Goal: Task Accomplishment & Management: Manage account settings

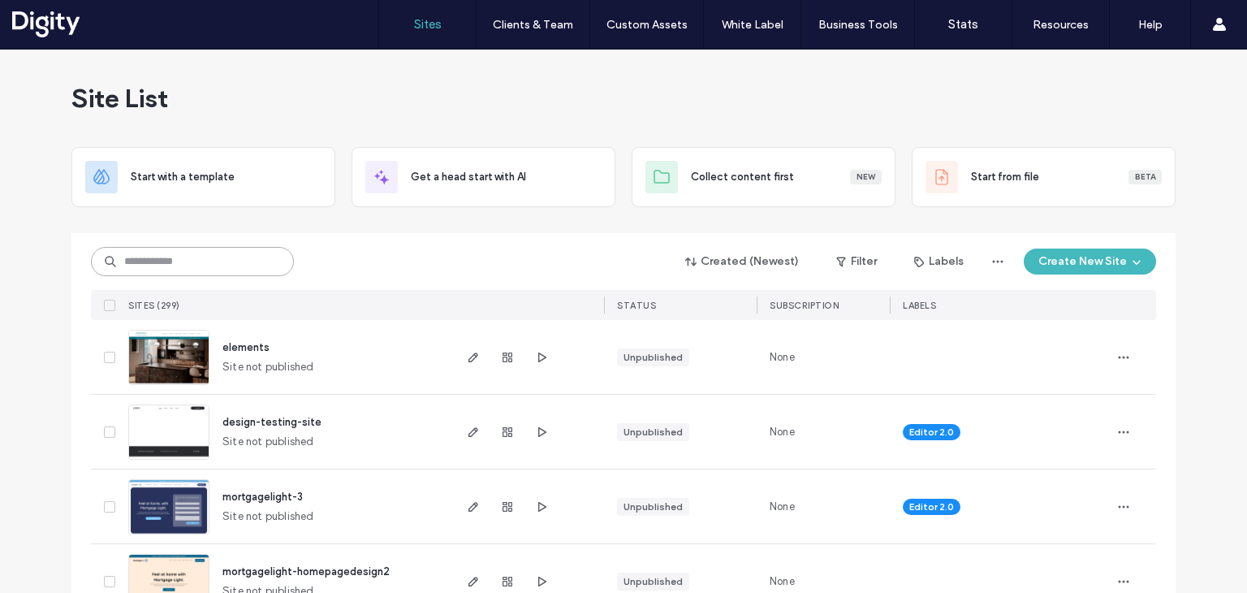
click at [256, 265] on input at bounding box center [192, 261] width 203 height 29
type input "******"
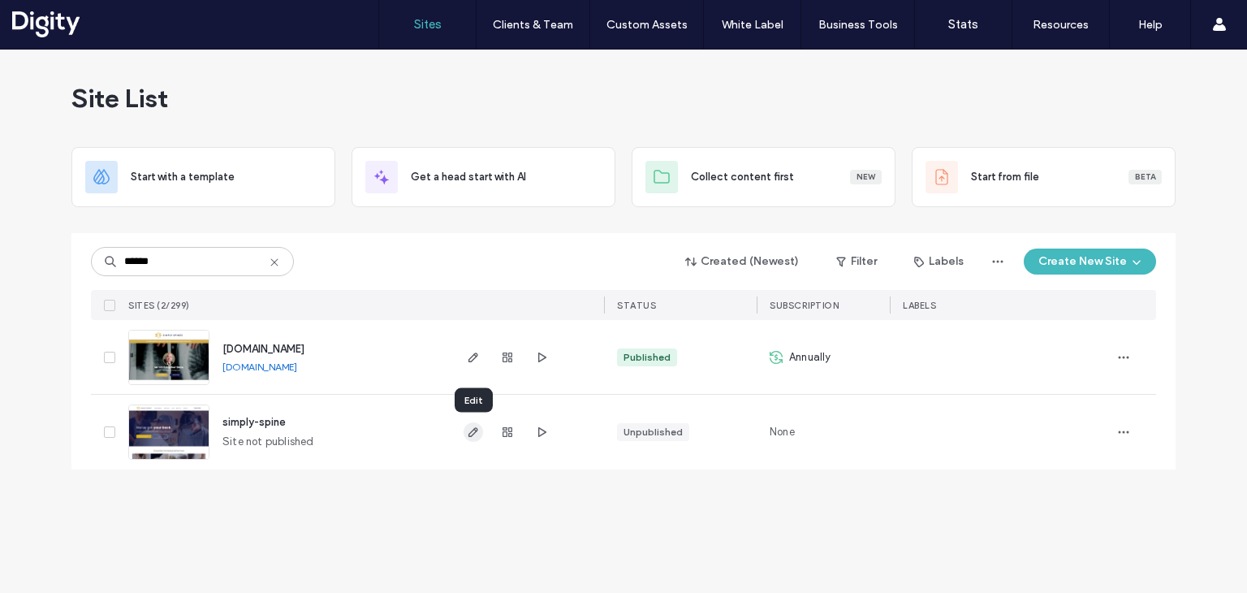
click at [473, 431] on icon "button" at bounding box center [473, 431] width 13 height 13
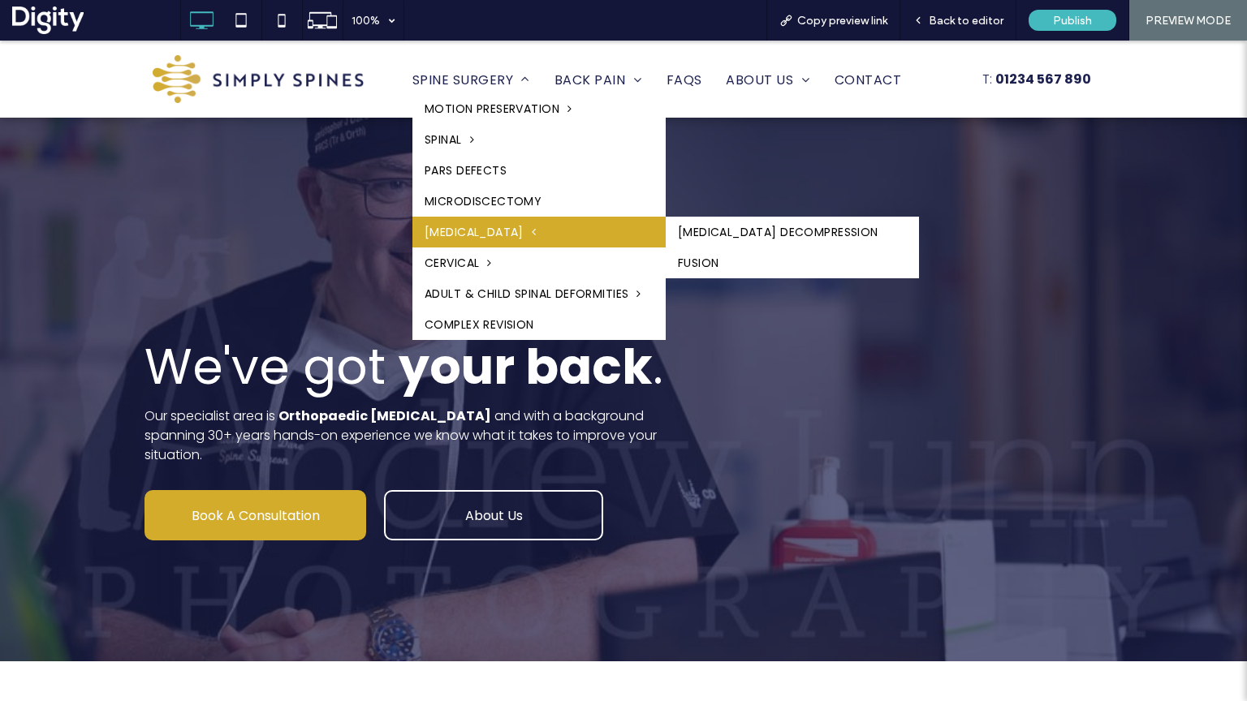
click at [456, 244] on link "[MEDICAL_DATA]" at bounding box center [538, 232] width 253 height 31
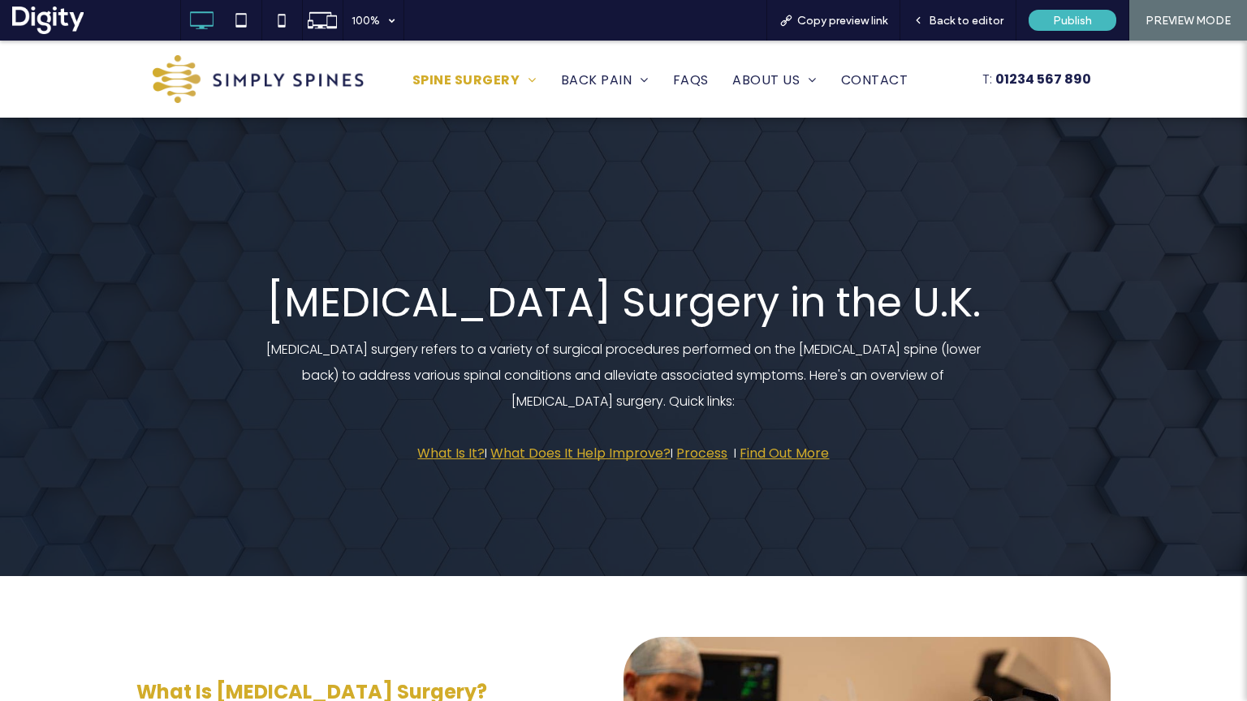
click at [244, 74] on img at bounding box center [258, 79] width 211 height 48
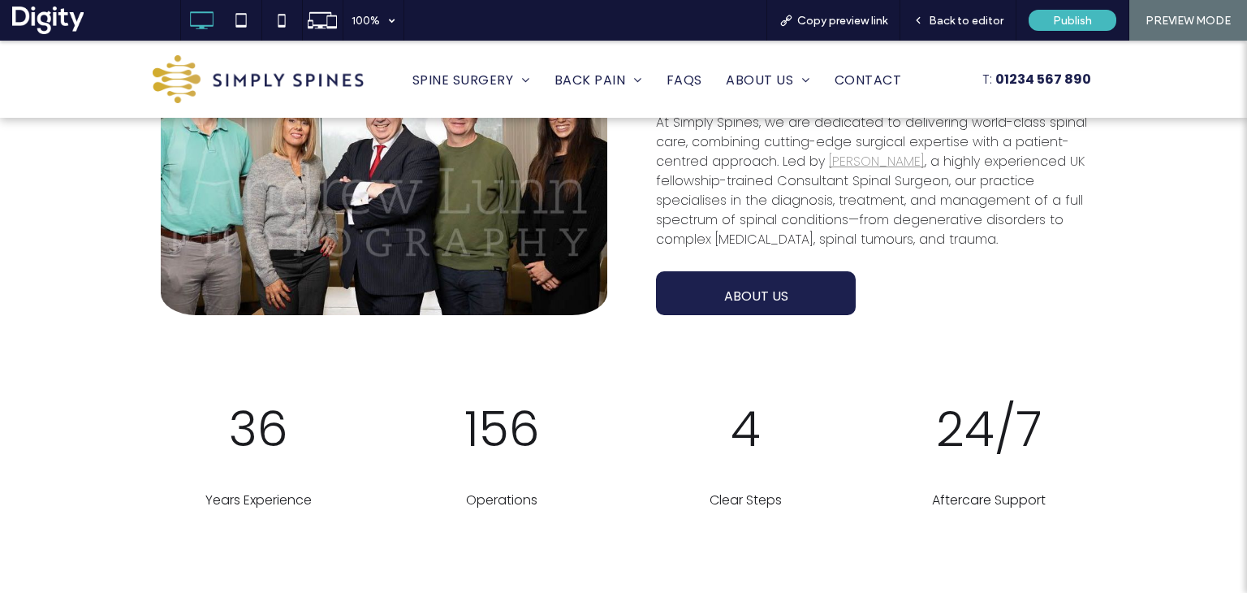
scroll to position [2932, 0]
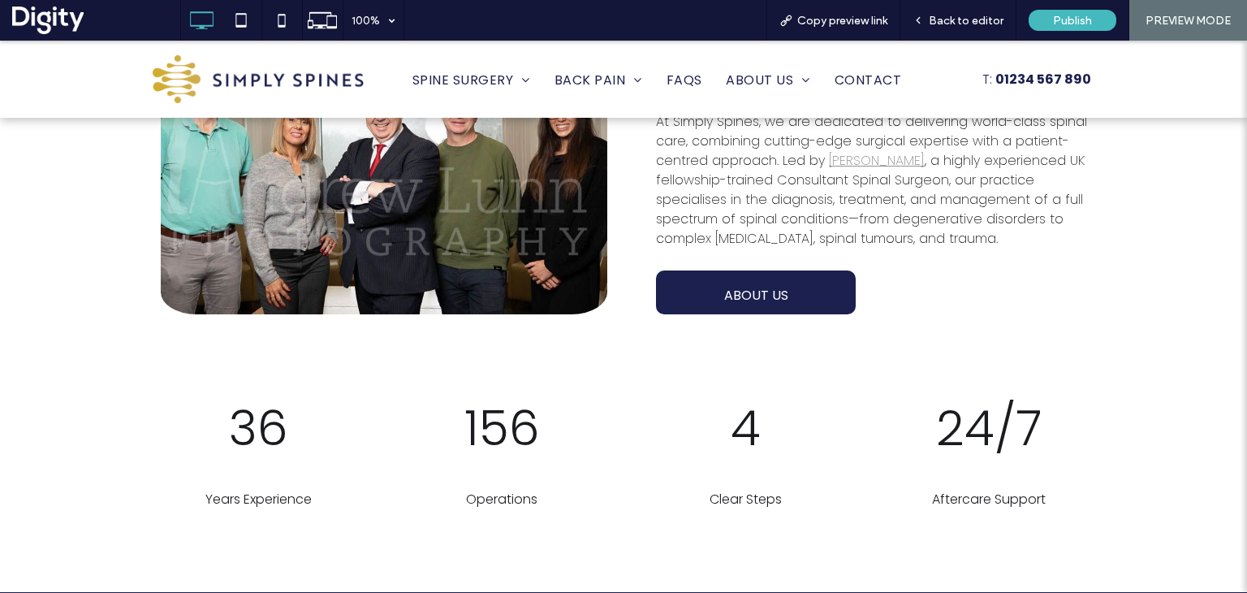
click at [260, 407] on span "36" at bounding box center [258, 428] width 59 height 68
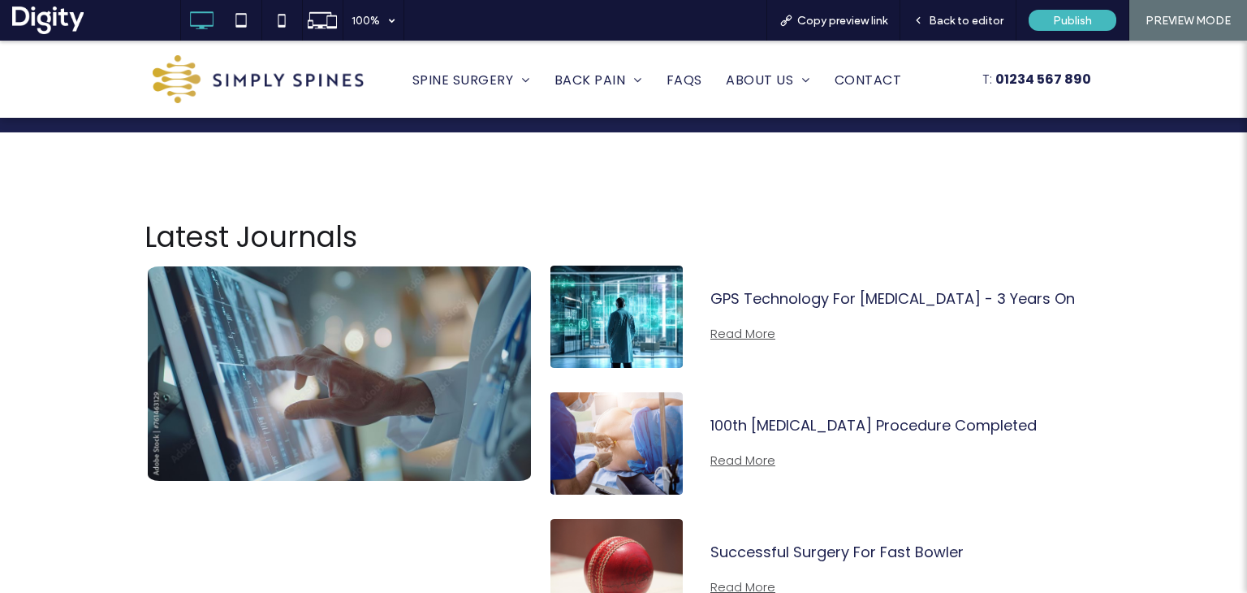
scroll to position [3689, 0]
click at [950, 24] on span "Back to editor" at bounding box center [966, 21] width 75 height 14
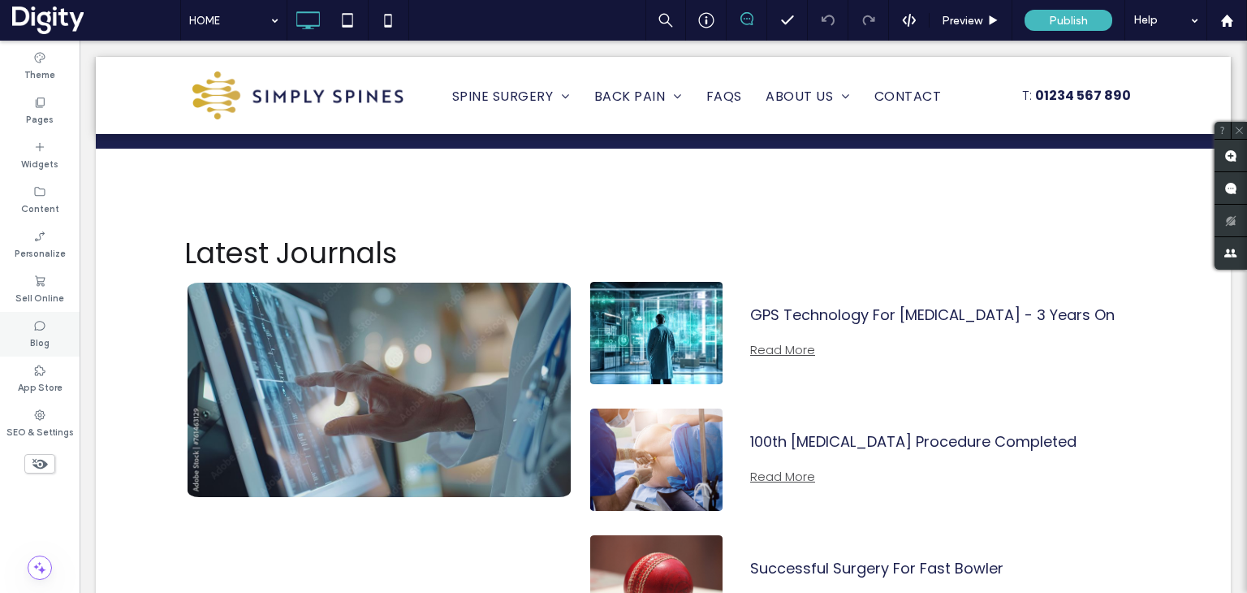
click at [49, 326] on div "Blog" at bounding box center [40, 334] width 80 height 45
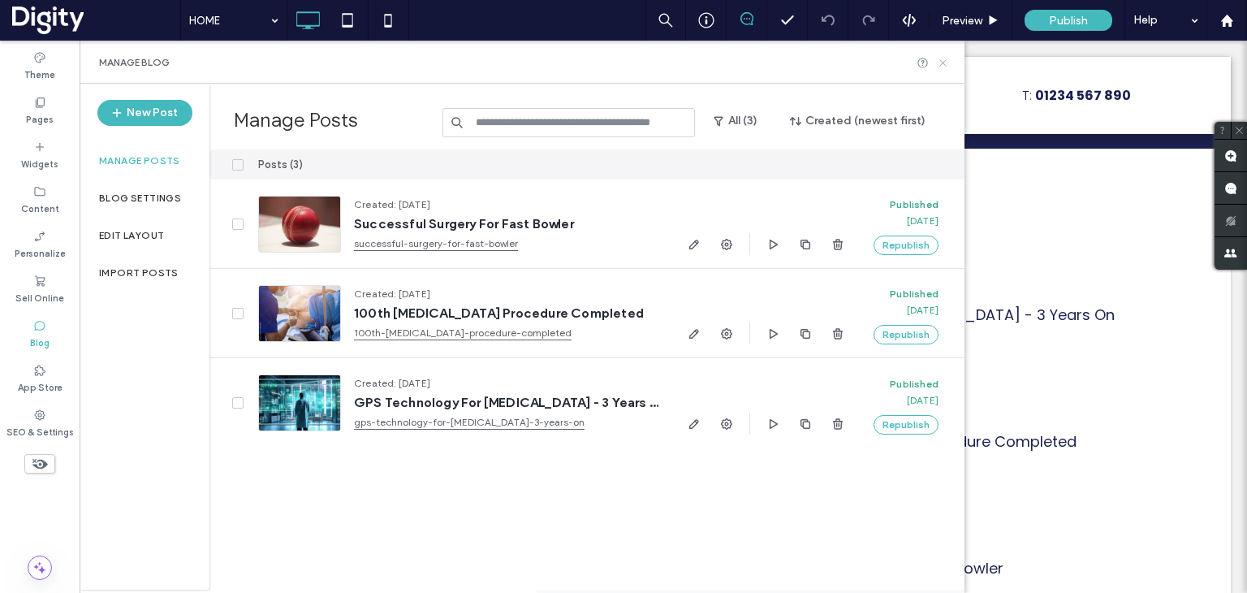
click at [944, 62] on icon at bounding box center [943, 63] width 12 height 12
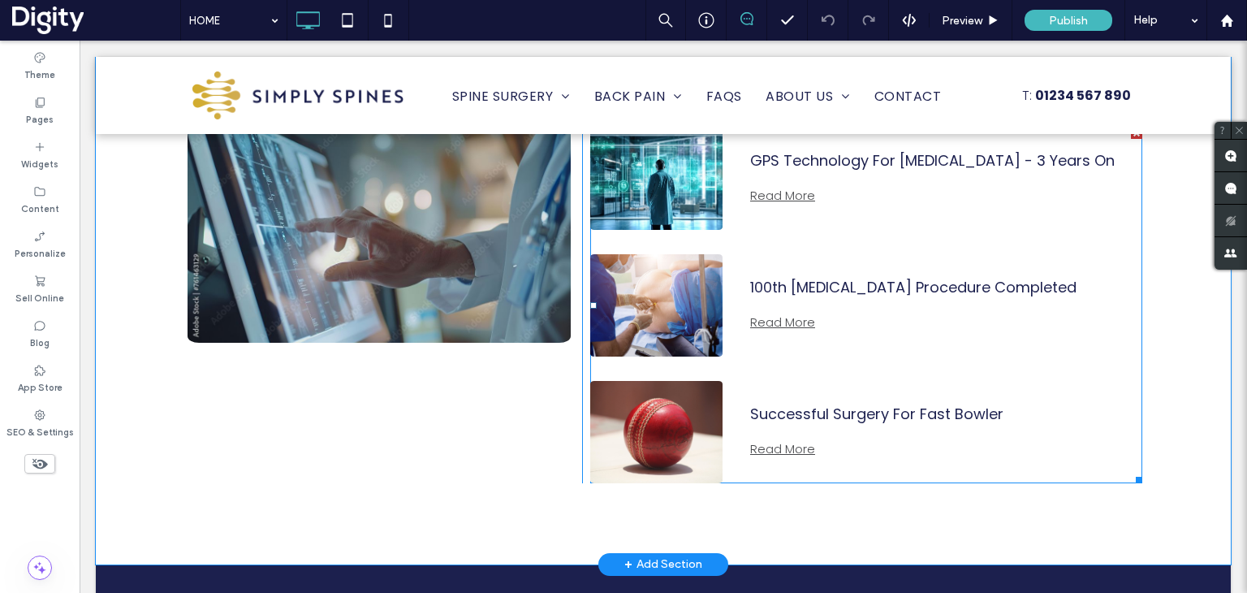
scroll to position [3852, 0]
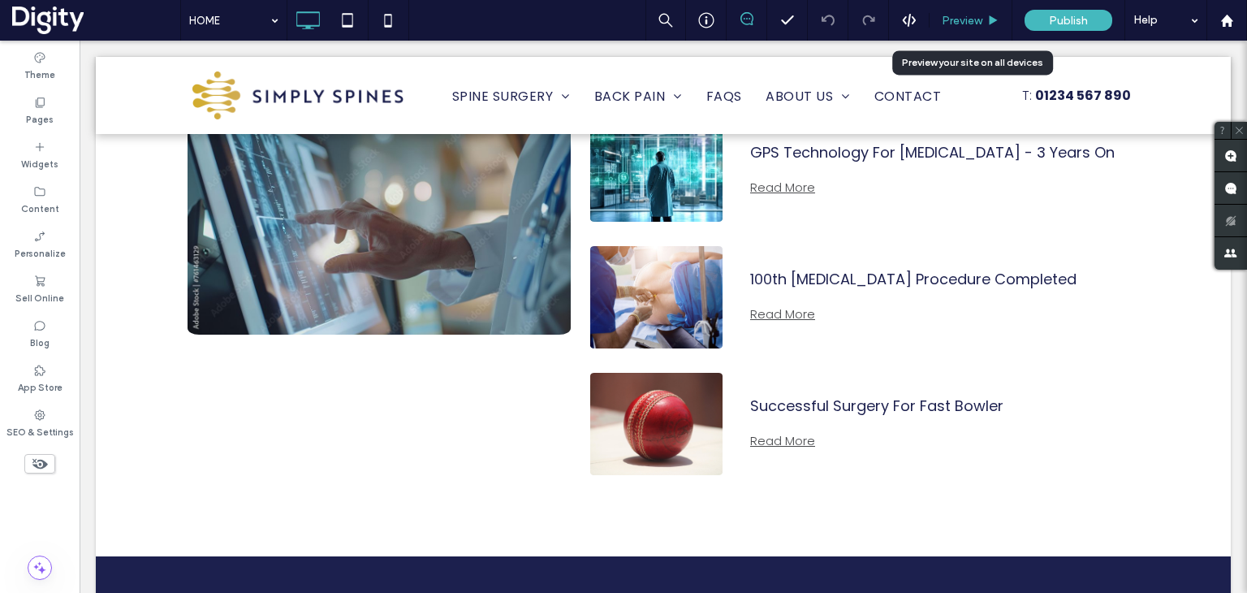
click at [952, 12] on div "Preview" at bounding box center [971, 20] width 83 height 41
click at [961, 21] on span "Preview" at bounding box center [962, 21] width 41 height 14
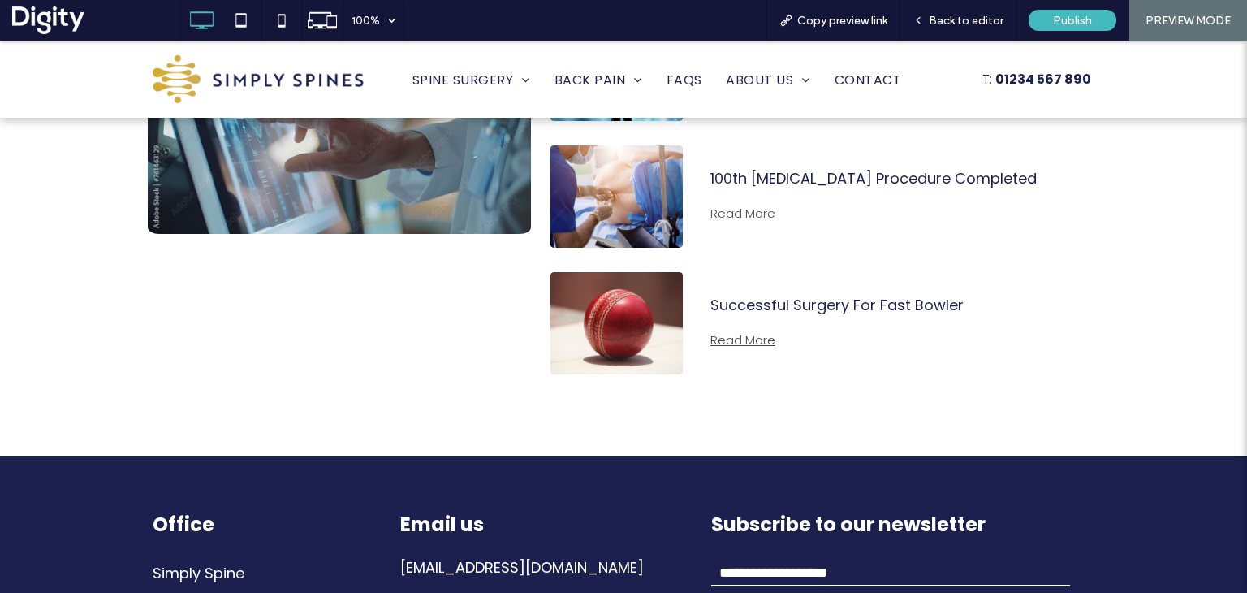
scroll to position [4150, 0]
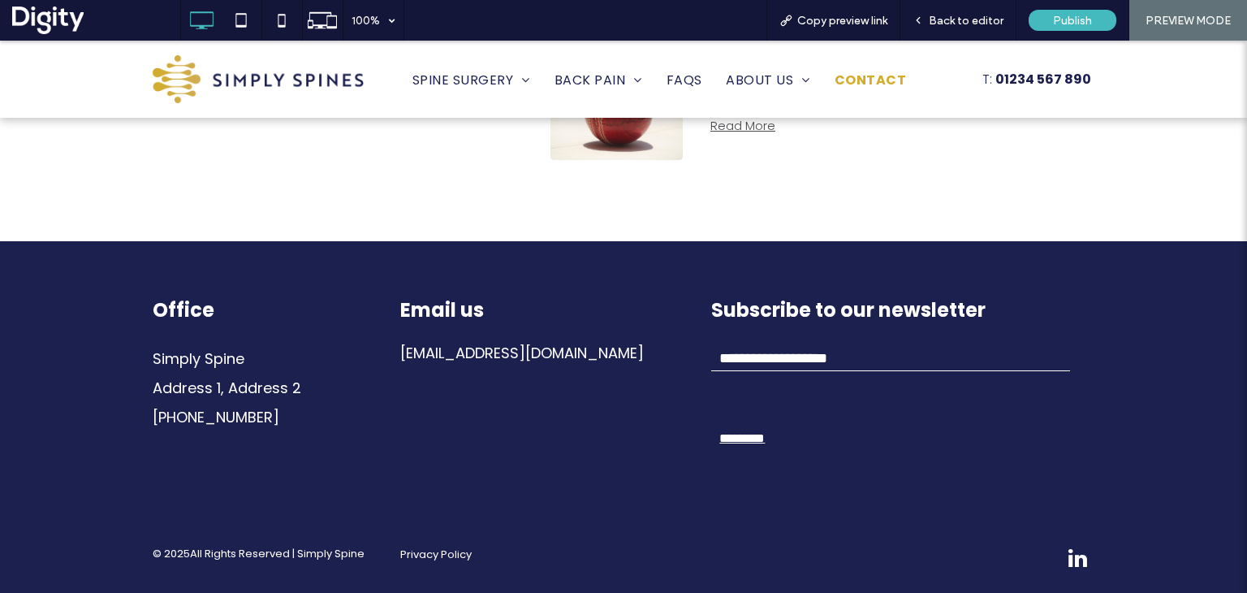
click at [848, 82] on span "CONTACT" at bounding box center [870, 80] width 71 height 26
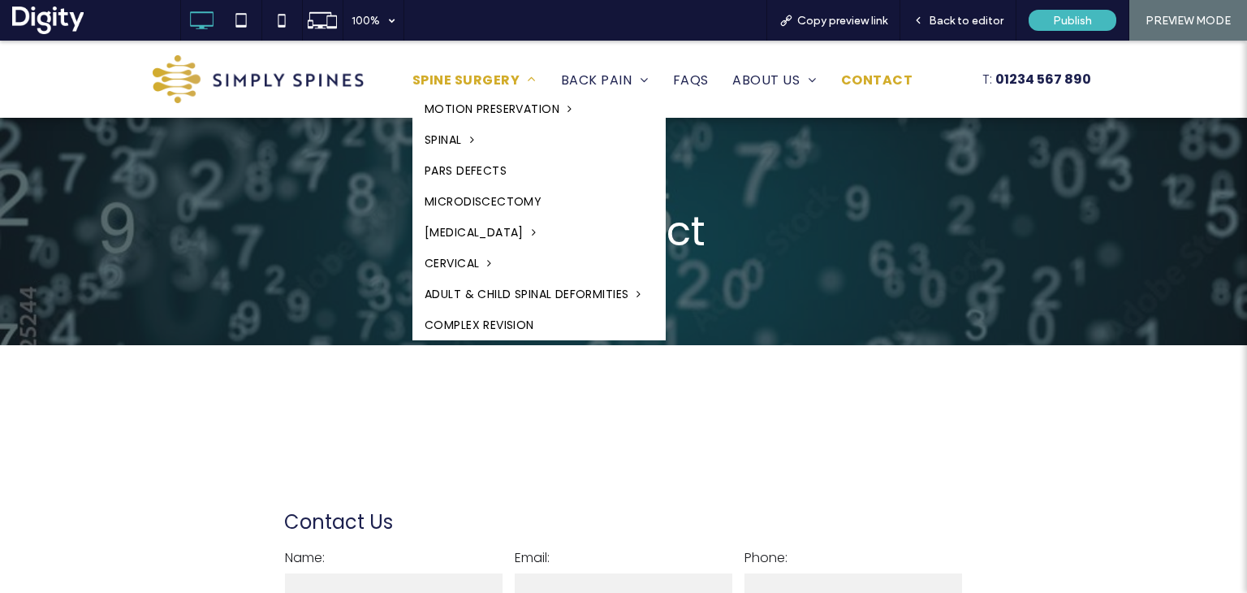
click at [462, 75] on span "SPINE SURGERY" at bounding box center [474, 80] width 124 height 26
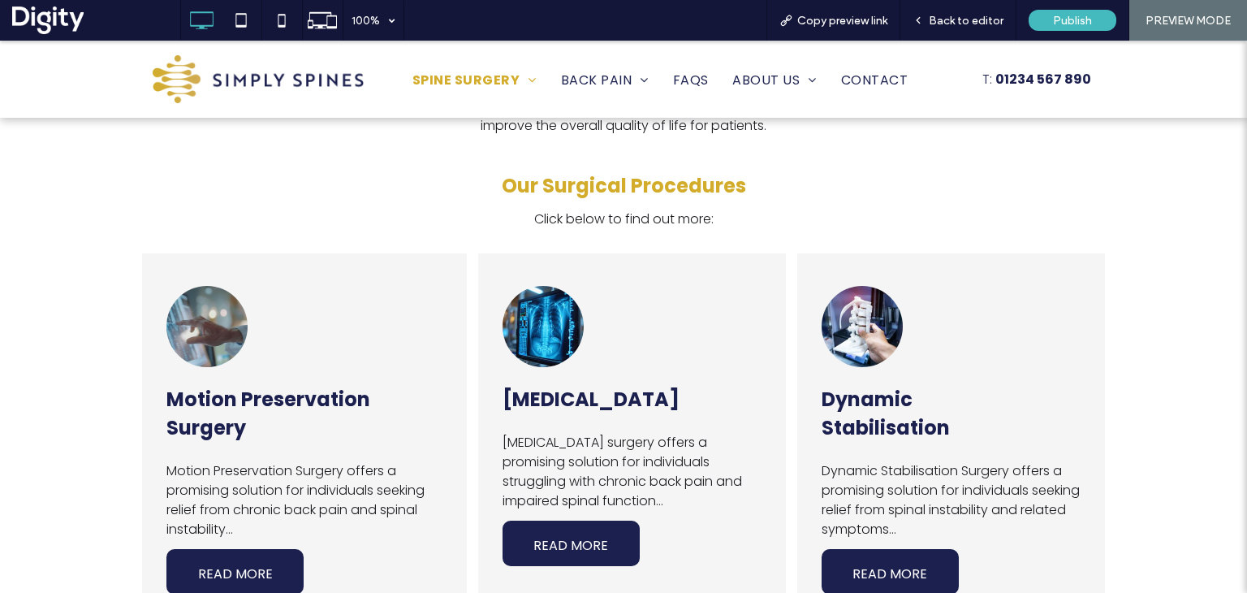
scroll to position [680, 0]
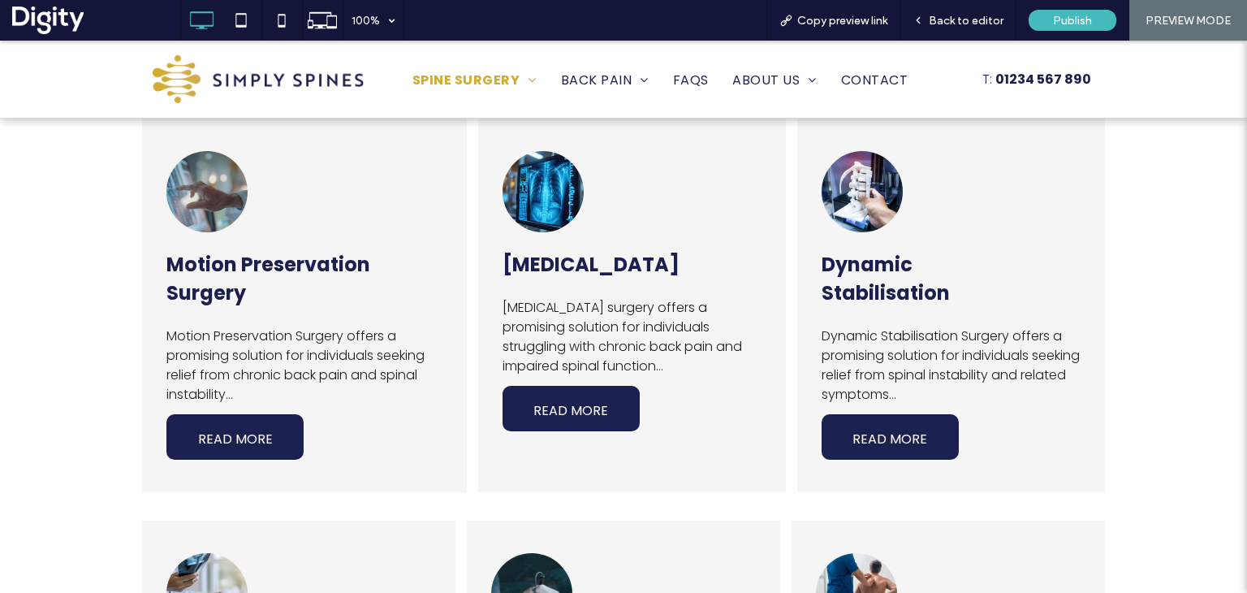
drag, startPoint x: 436, startPoint y: 271, endPoint x: 405, endPoint y: 248, distance: 38.3
click at [405, 248] on div "Button View more Motion Preservation Surgery Motion Preservation Surgery offers…" at bounding box center [304, 305] width 325 height 373
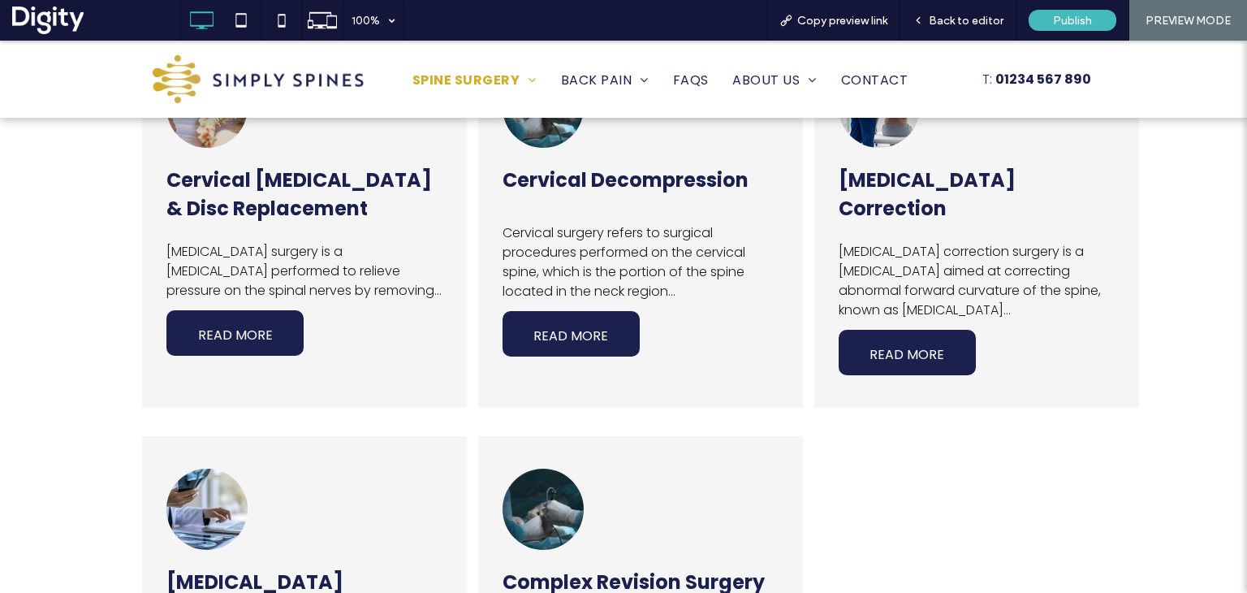
scroll to position [2415, 0]
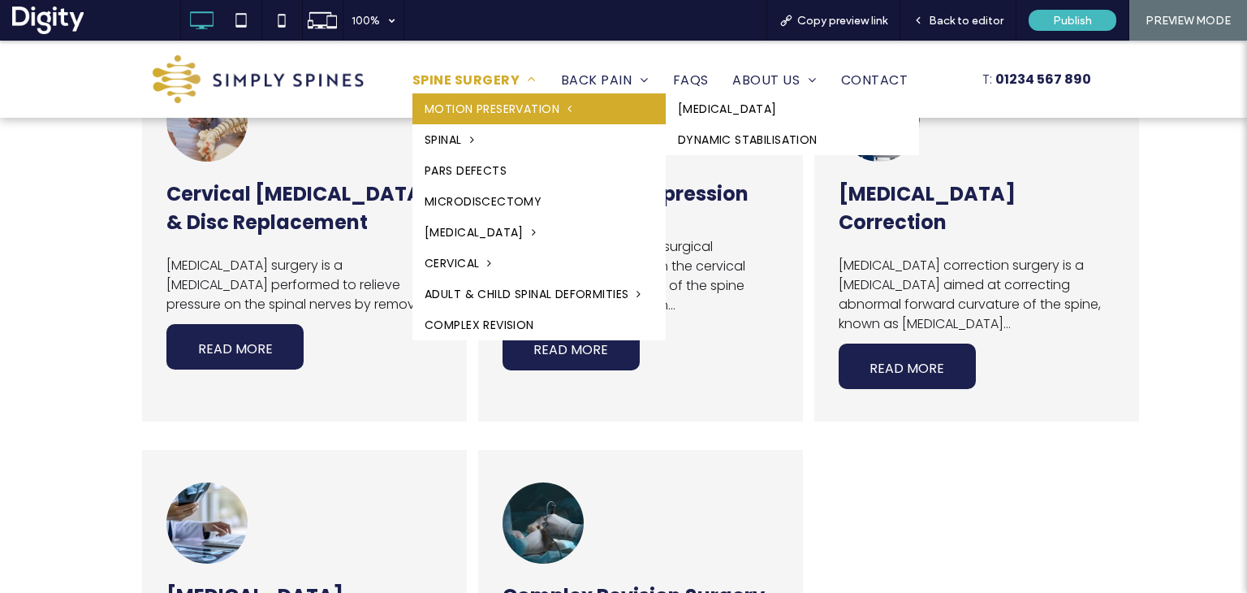
click at [442, 106] on span "MOTION PRESERVATION" at bounding box center [498, 108] width 147 height 23
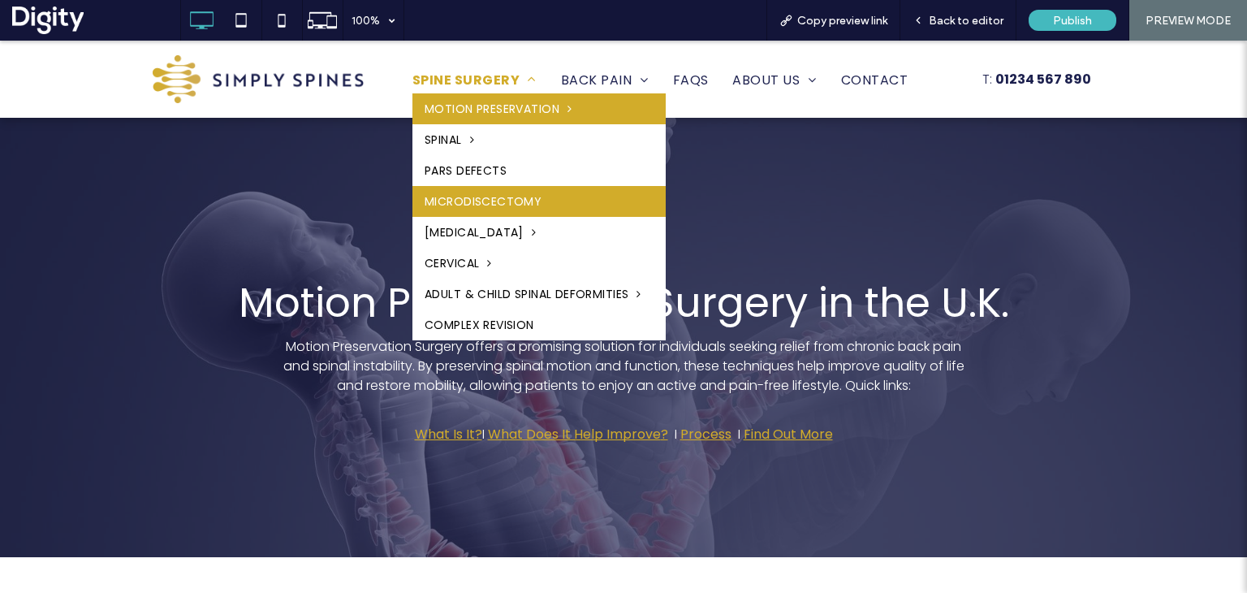
click at [439, 199] on span "MICRODISCECTOMY" at bounding box center [483, 201] width 117 height 23
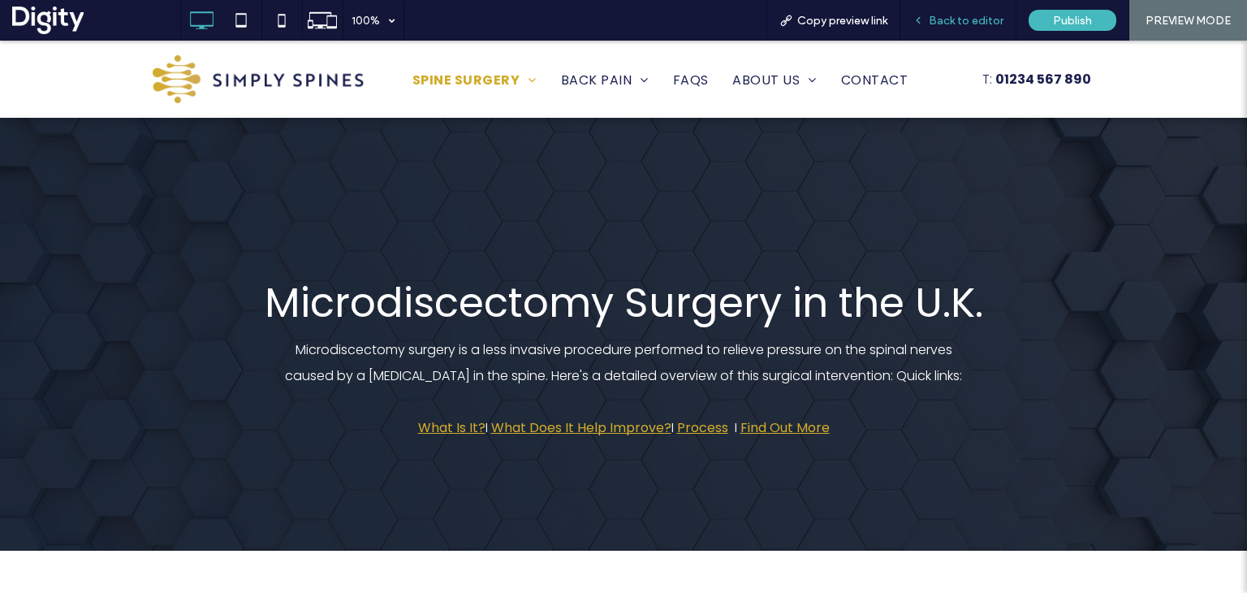
click at [956, 23] on span "Back to editor" at bounding box center [966, 21] width 75 height 14
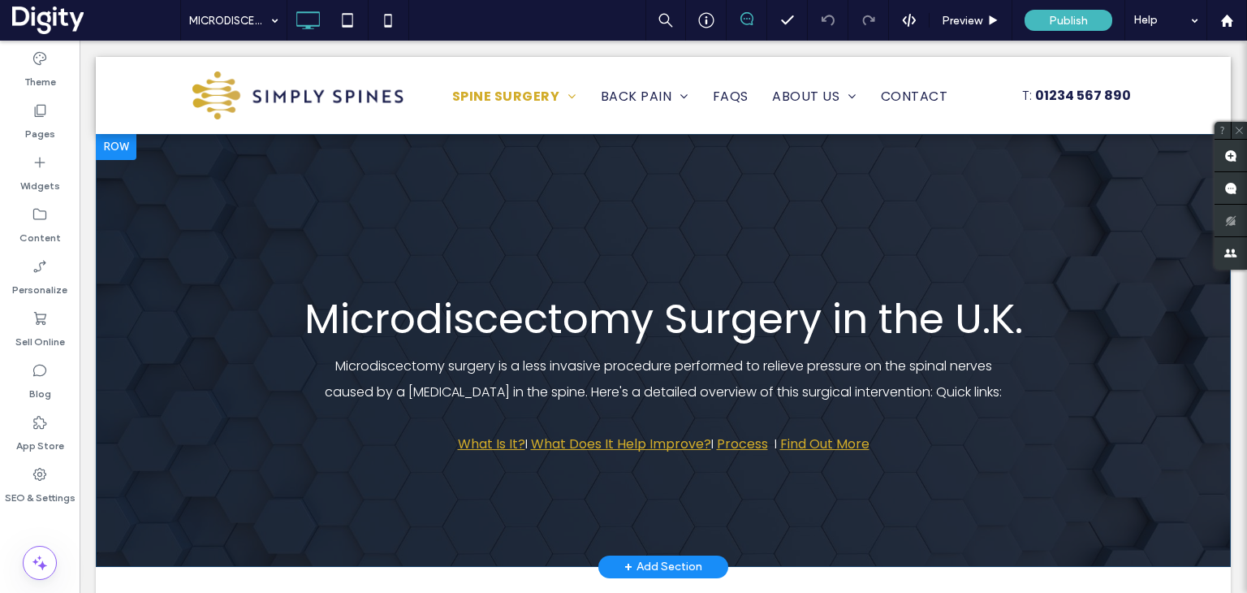
click at [348, 247] on div "Microdiscectomy Surgery in the U.K. Microdiscectomy surgery is a less invasive …" at bounding box center [663, 350] width 974 height 231
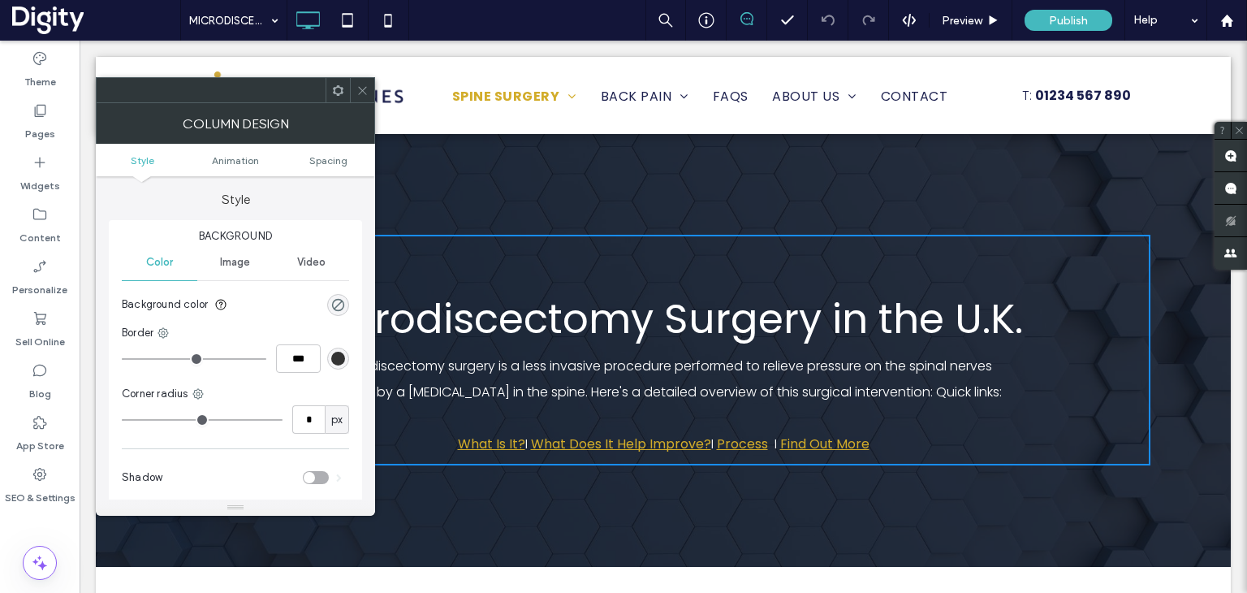
click at [362, 92] on icon at bounding box center [362, 90] width 12 height 12
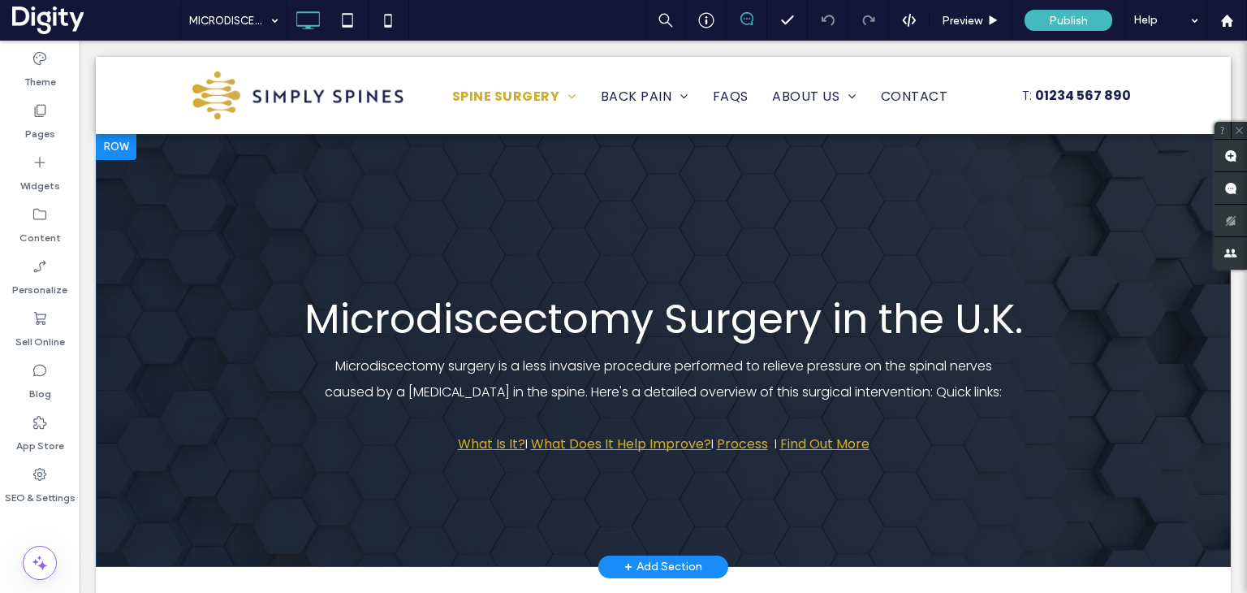
click at [173, 183] on div "Microdiscectomy Surgery in the U.K. Microdiscectomy surgery is a less invasive …" at bounding box center [663, 350] width 1135 height 433
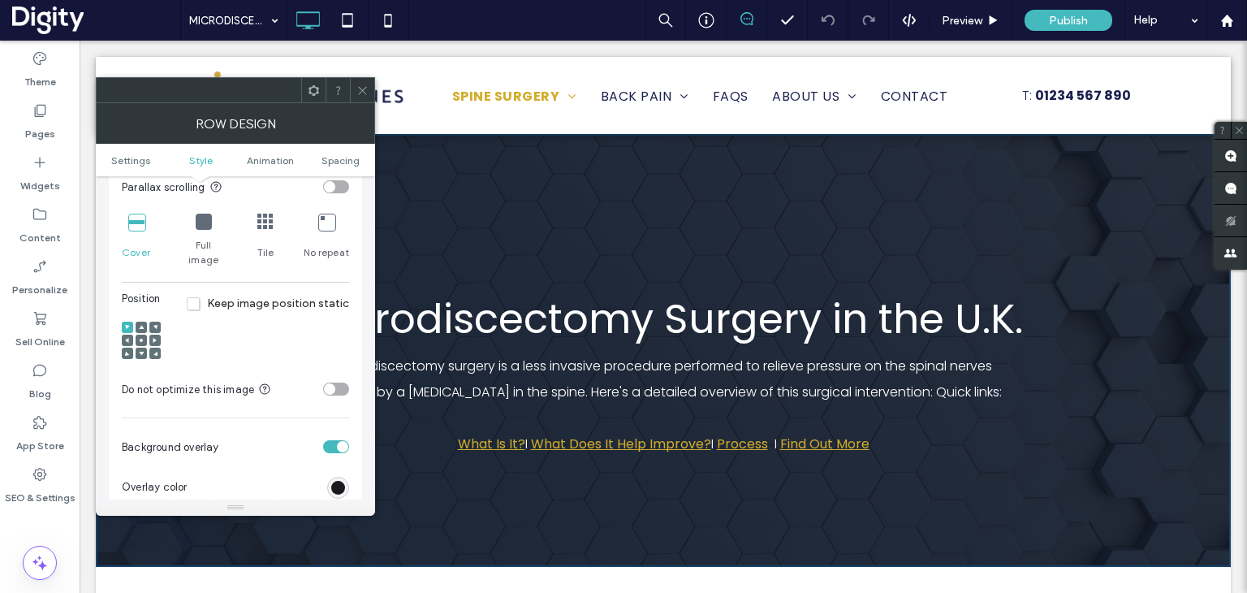
scroll to position [525, 0]
drag, startPoint x: 205, startPoint y: 334, endPoint x: 332, endPoint y: 431, distance: 159.8
click at [332, 438] on div "toggle" at bounding box center [336, 444] width 26 height 13
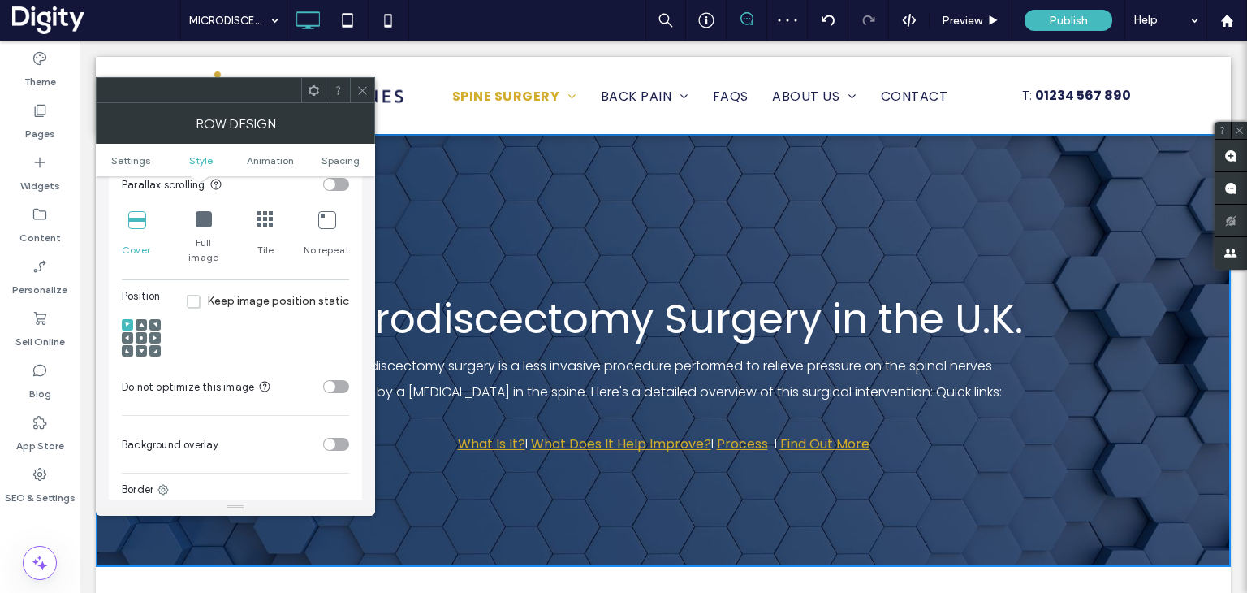
click at [336, 438] on div "toggle" at bounding box center [336, 444] width 26 height 13
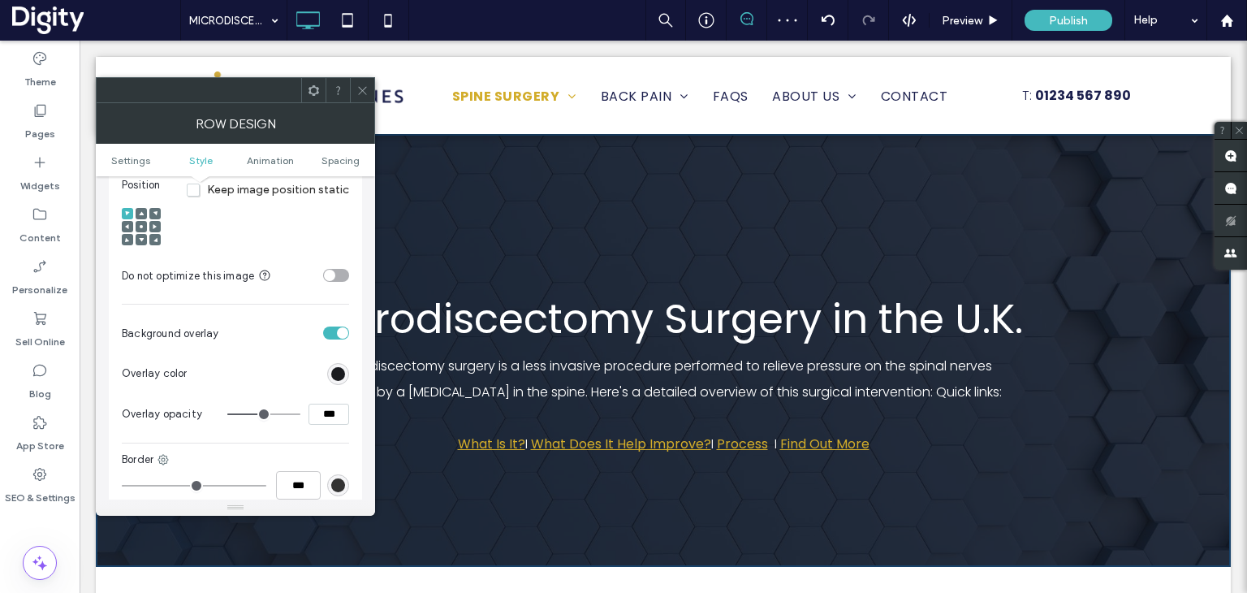
scroll to position [637, 0]
type input "**"
type input "***"
type input "**"
click at [247, 413] on input "range" at bounding box center [263, 414] width 73 height 2
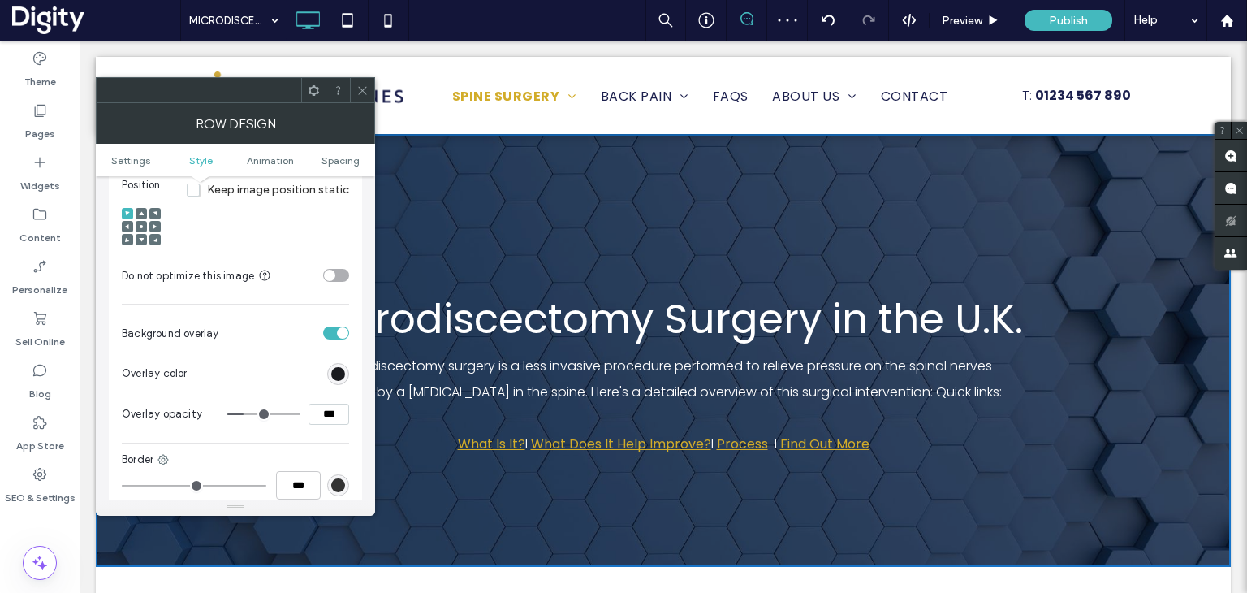
click at [365, 92] on use at bounding box center [362, 90] width 8 height 8
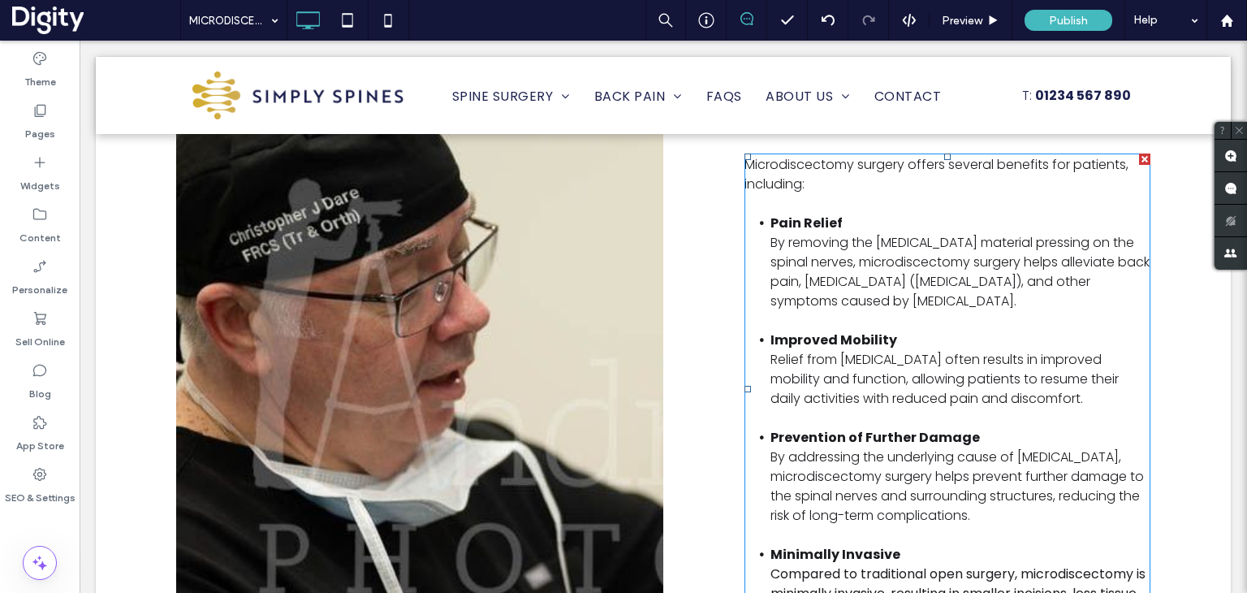
scroll to position [960, 0]
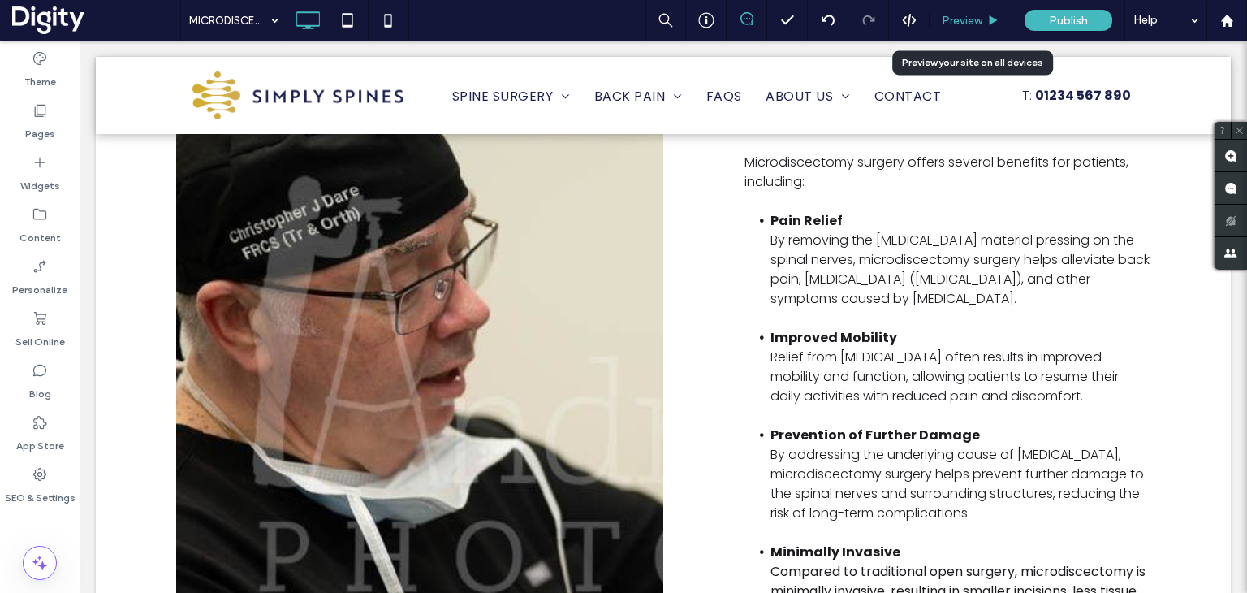
click at [967, 11] on div "Preview" at bounding box center [971, 20] width 83 height 41
click at [980, 17] on span "Preview" at bounding box center [962, 21] width 41 height 14
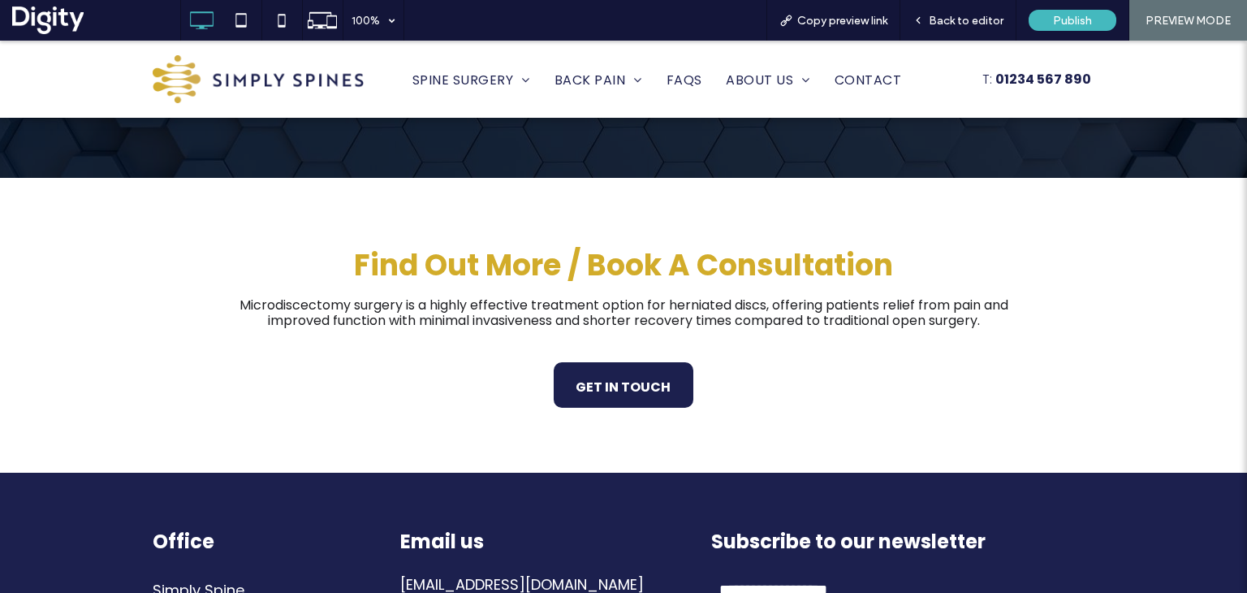
scroll to position [2107, 0]
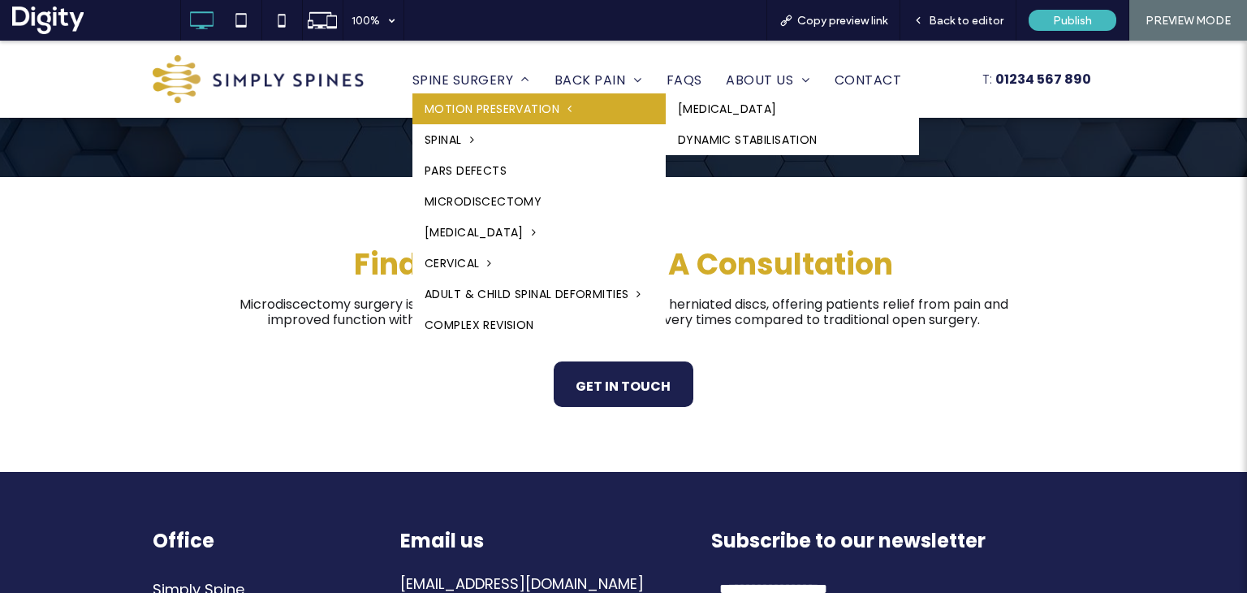
click at [512, 118] on span "MOTION PRESERVATION" at bounding box center [498, 108] width 147 height 23
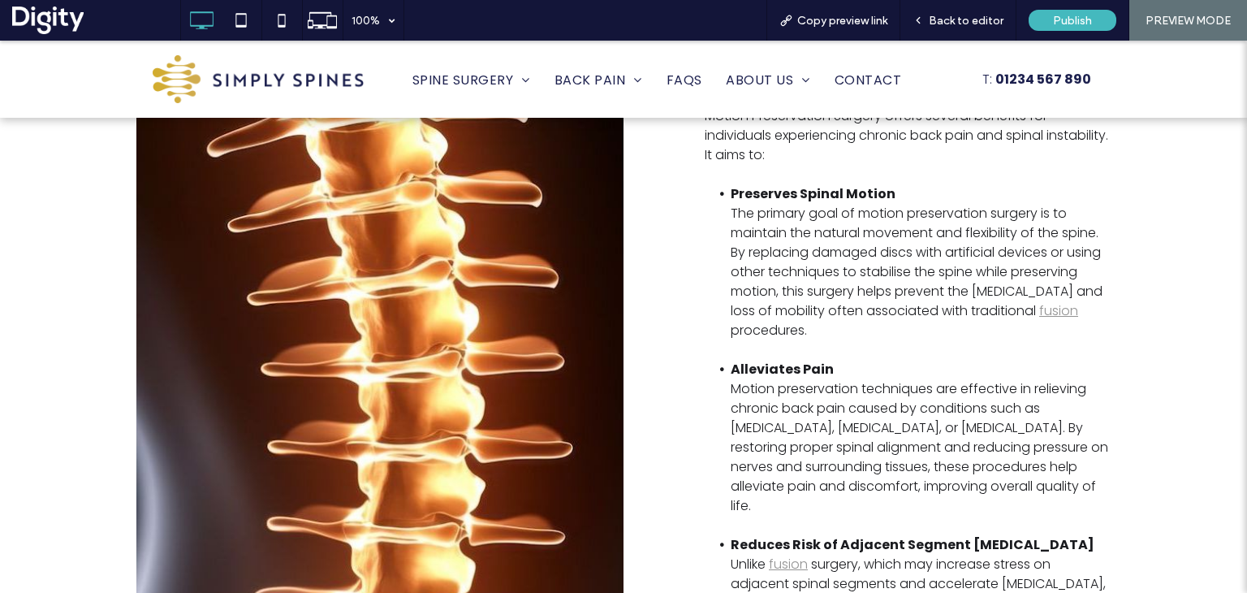
scroll to position [1142, 0]
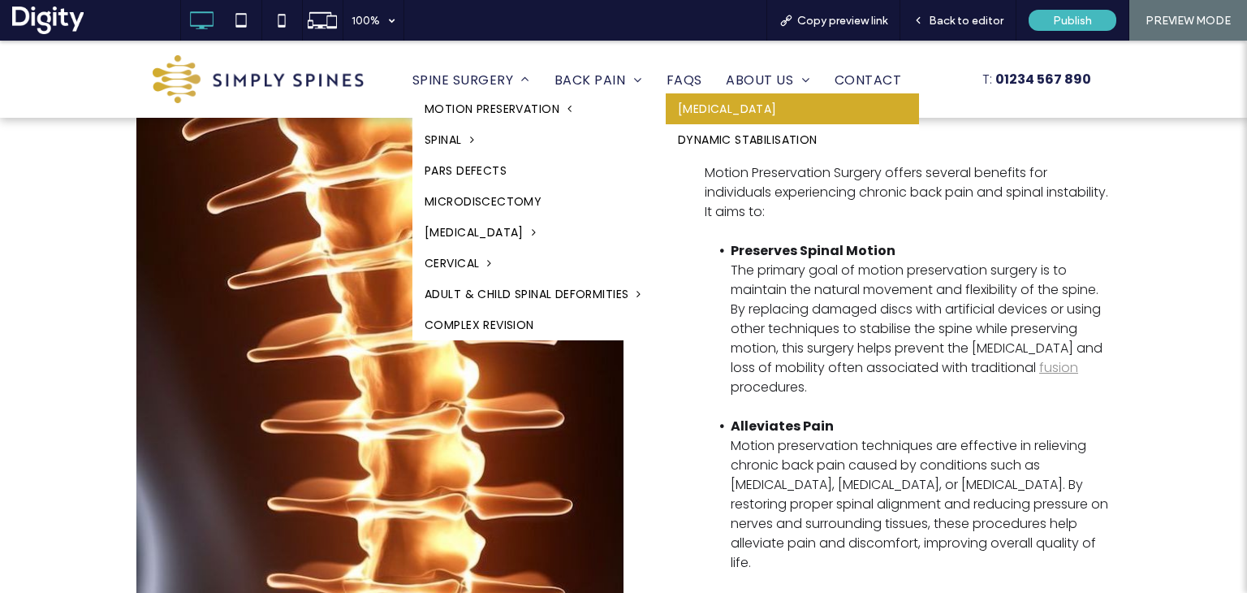
click at [708, 109] on link "[MEDICAL_DATA]" at bounding box center [792, 108] width 253 height 31
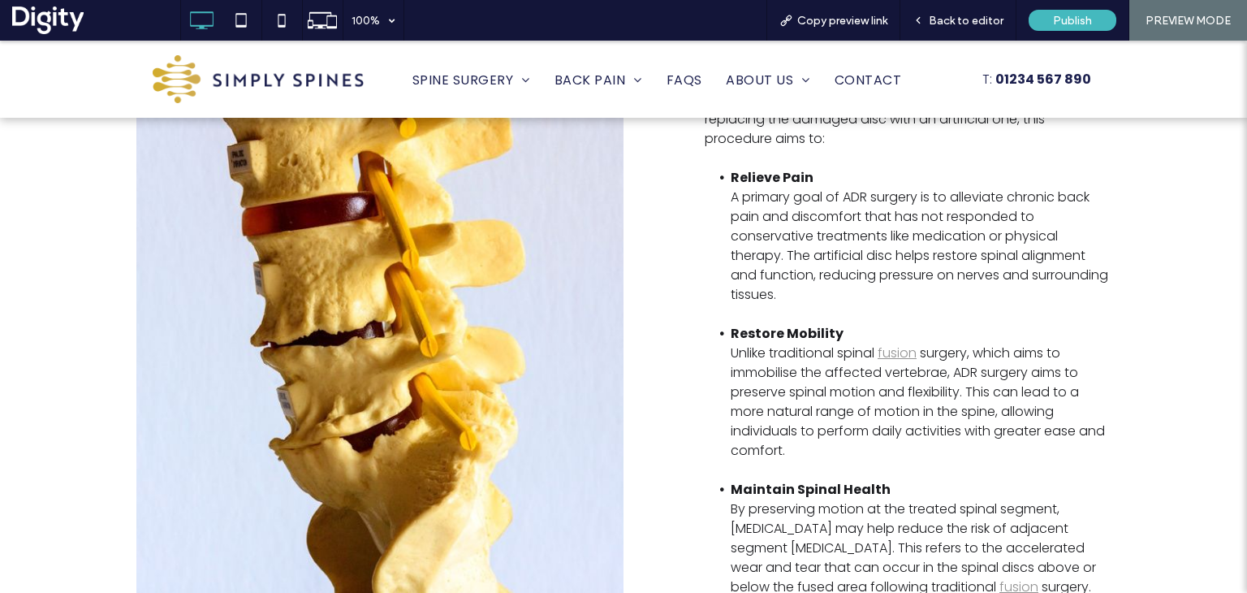
scroll to position [1153, 0]
click at [844, 22] on span "Copy preview link" at bounding box center [842, 21] width 90 height 14
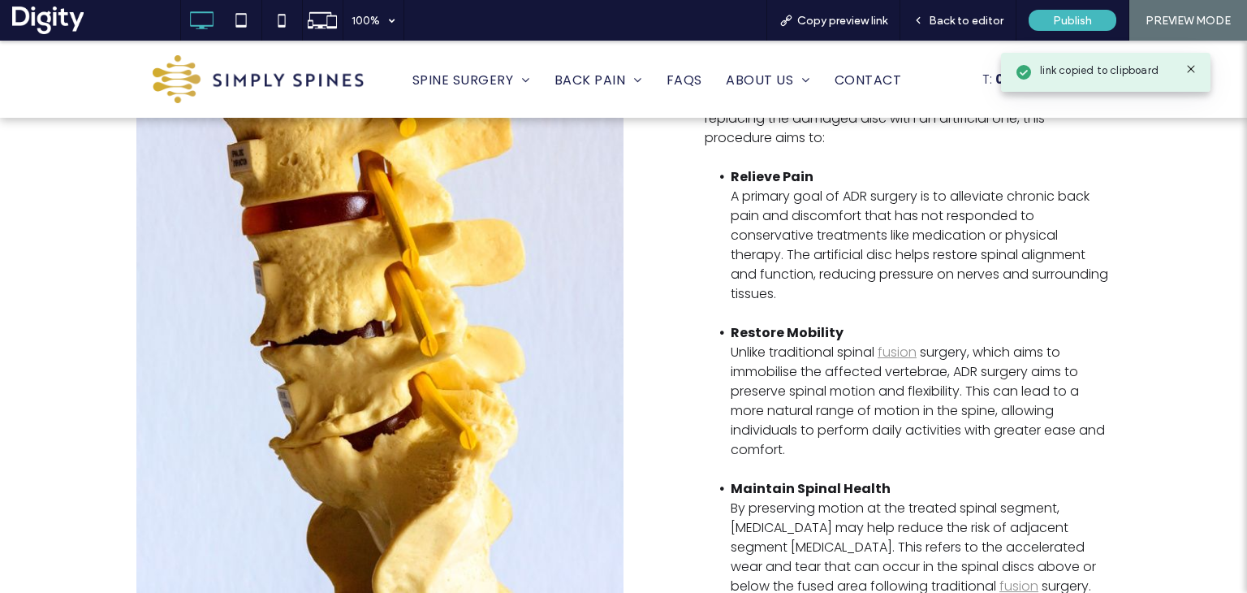
click at [705, 234] on ul "Relieve Pain A primary goal of ADR surgery is to alleviate chronic back pain an…" at bounding box center [908, 235] width 406 height 136
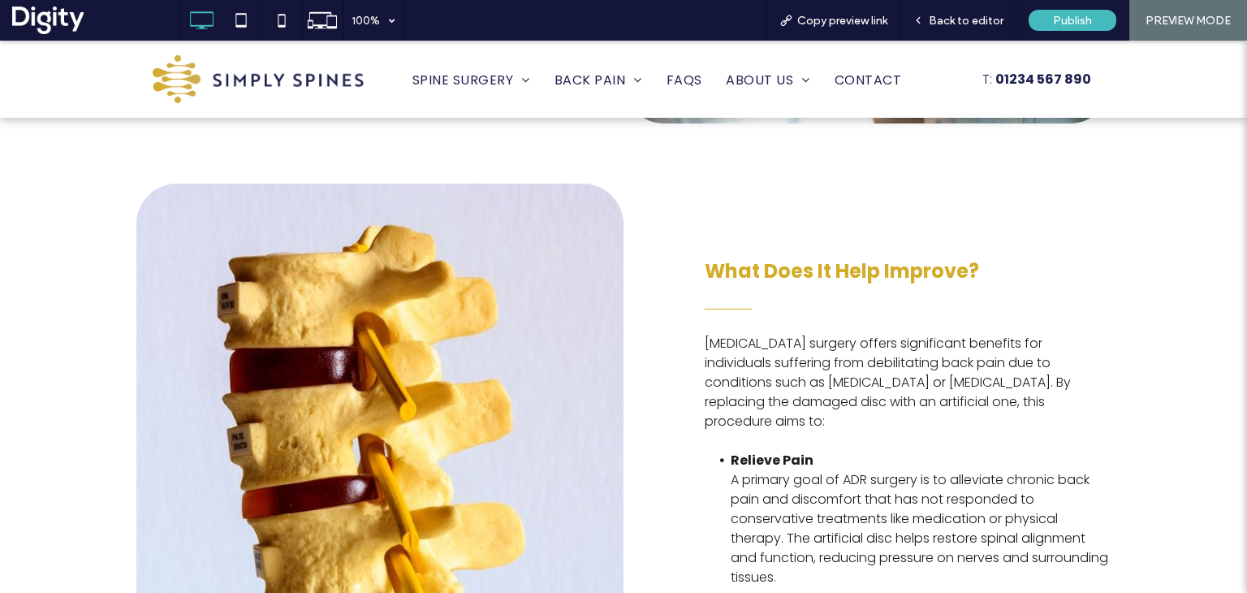
scroll to position [786, 0]
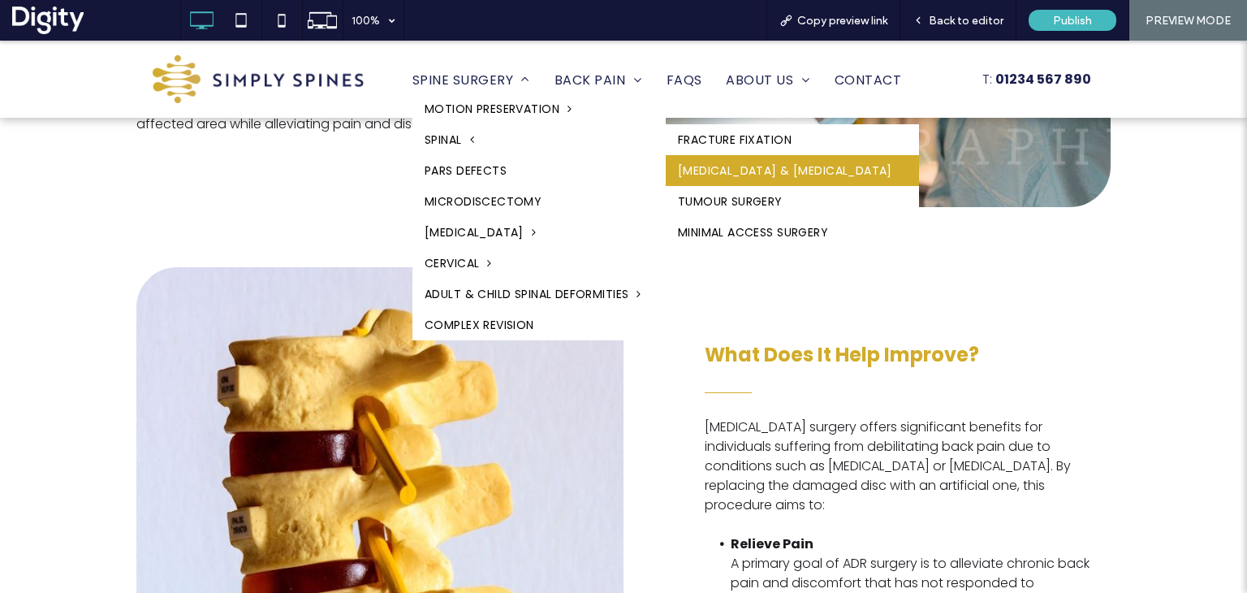
click at [719, 175] on link "[MEDICAL_DATA] & [MEDICAL_DATA]" at bounding box center [792, 170] width 253 height 31
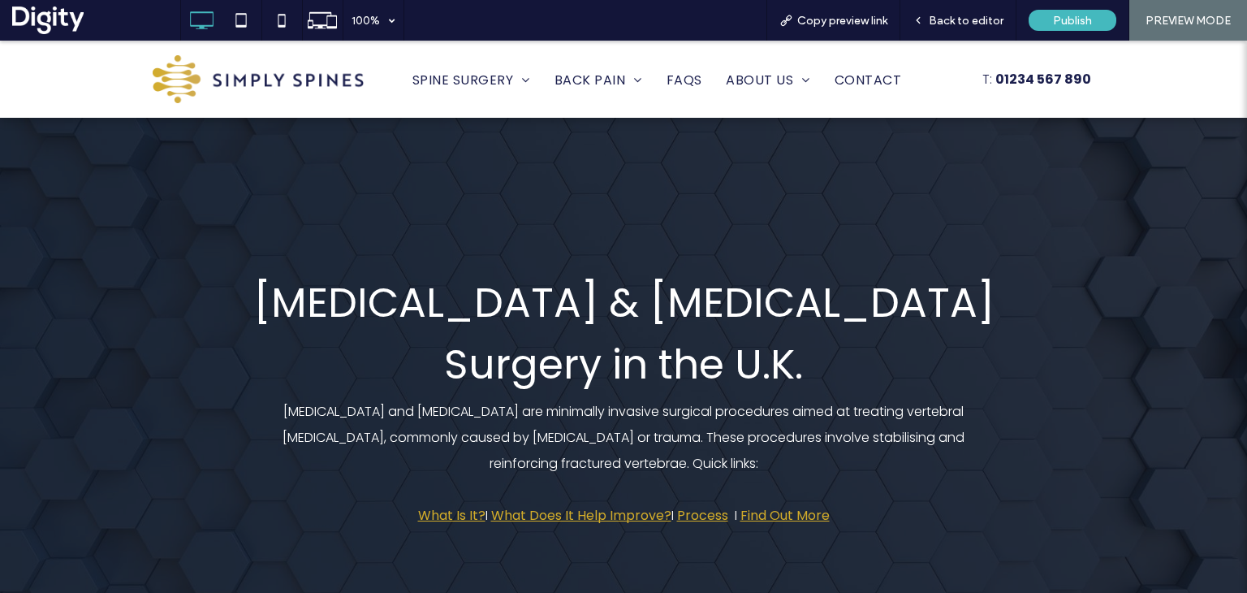
click at [253, 79] on img at bounding box center [258, 79] width 211 height 48
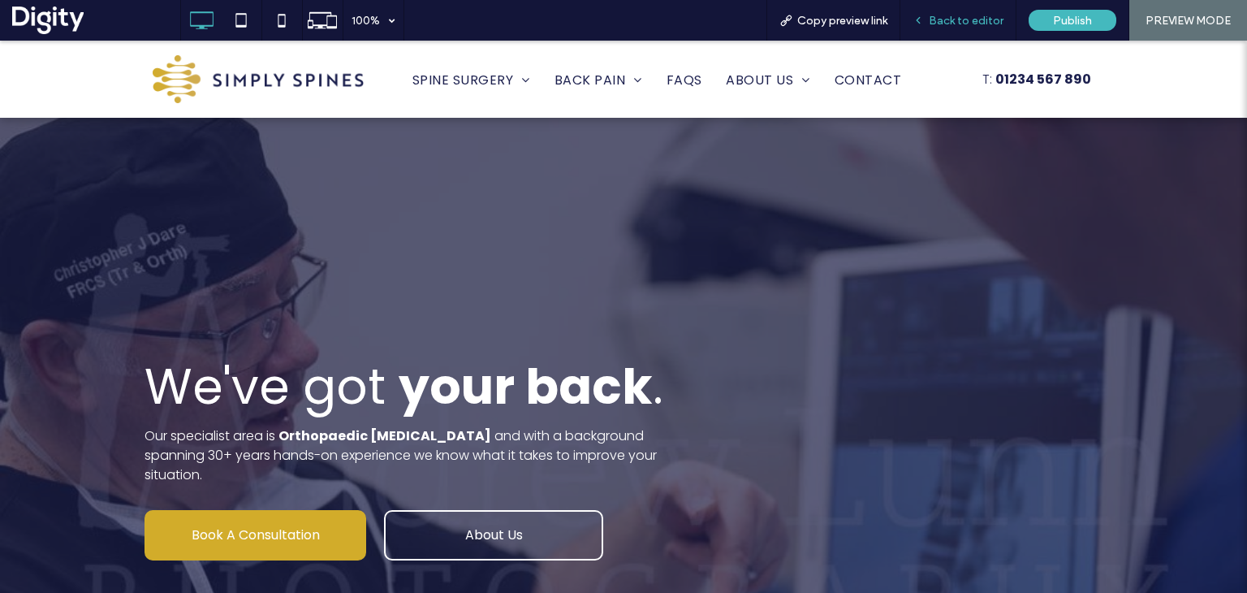
click at [984, 24] on span "Back to editor" at bounding box center [966, 21] width 75 height 14
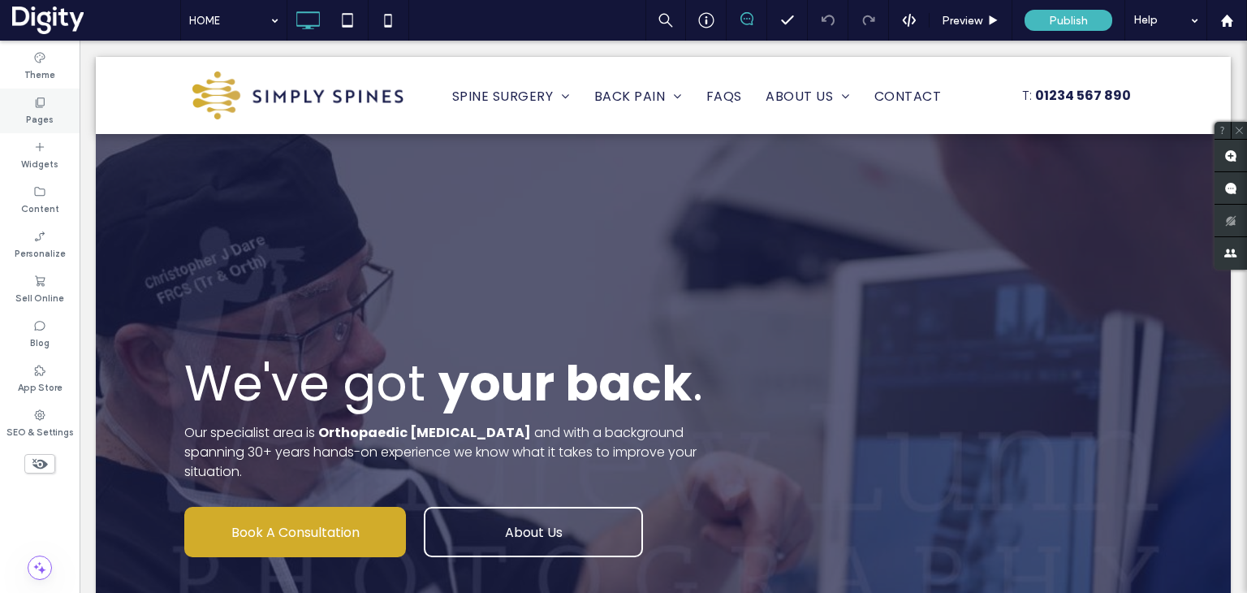
click at [33, 106] on icon at bounding box center [39, 102] width 13 height 13
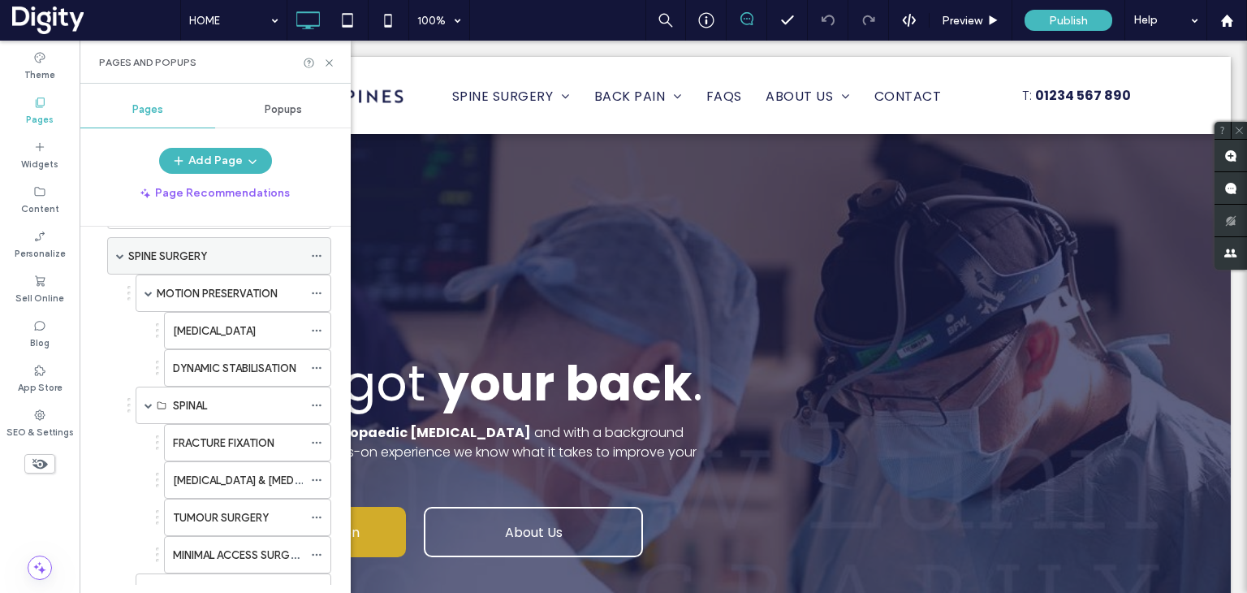
scroll to position [81, 0]
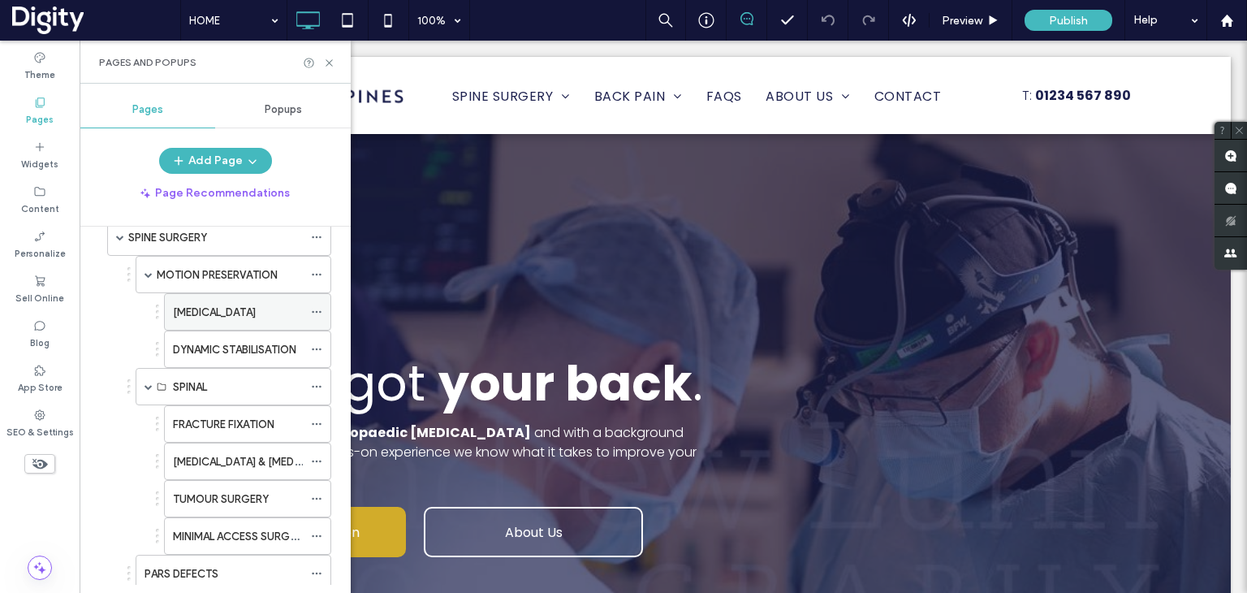
click at [321, 307] on icon at bounding box center [316, 311] width 11 height 11
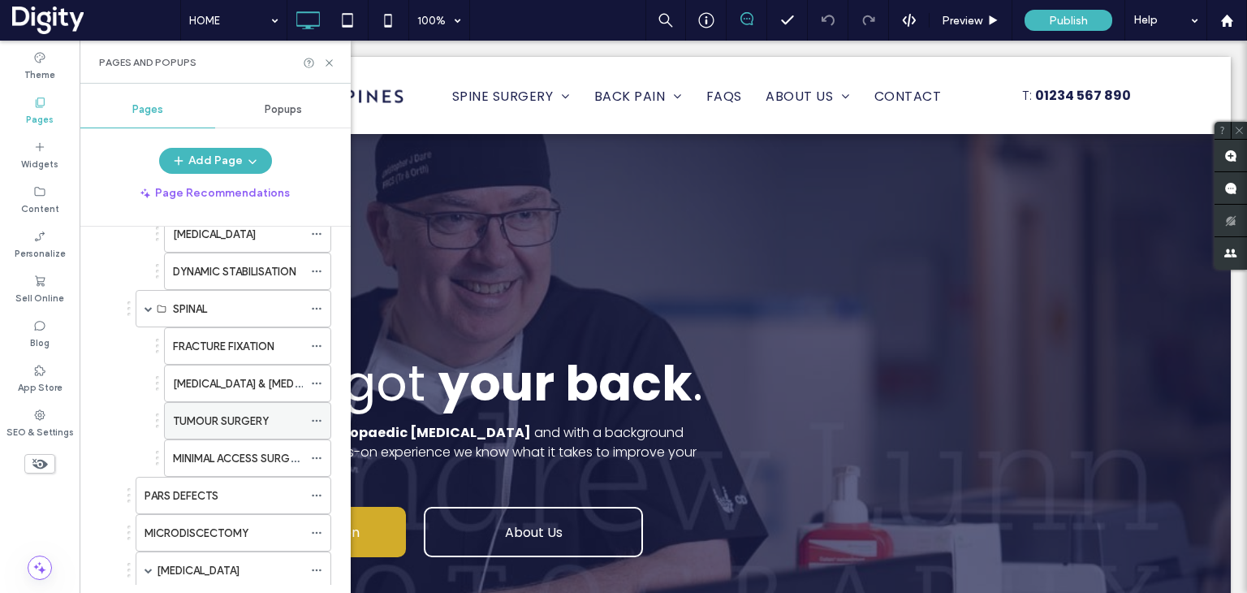
scroll to position [244, 0]
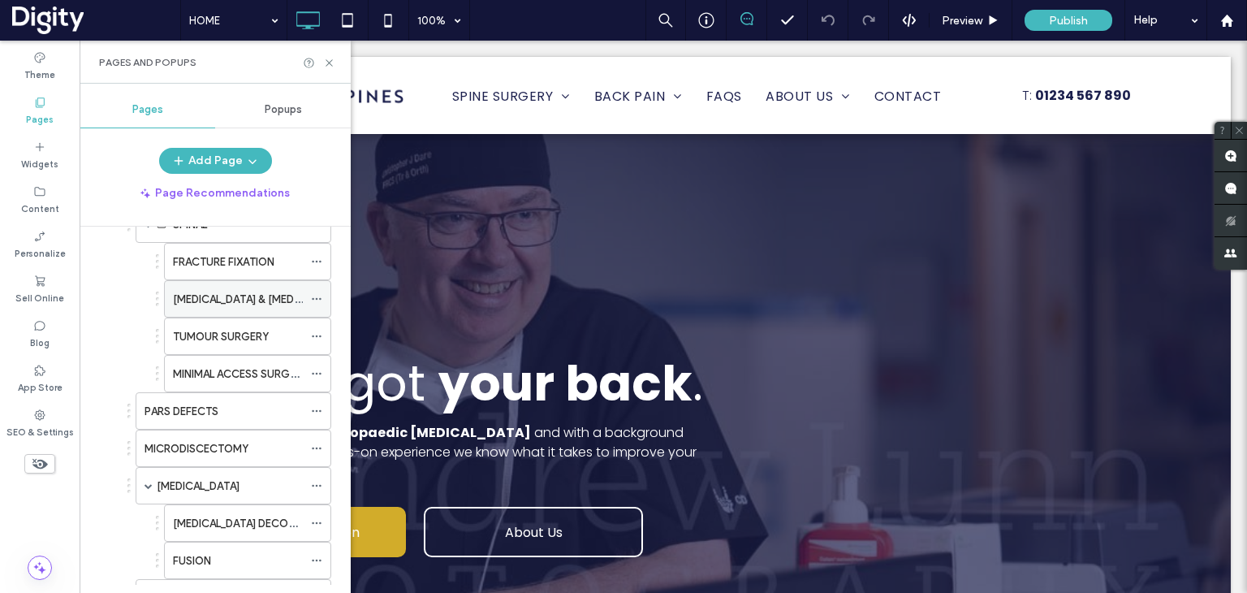
click at [318, 300] on icon at bounding box center [316, 298] width 11 height 11
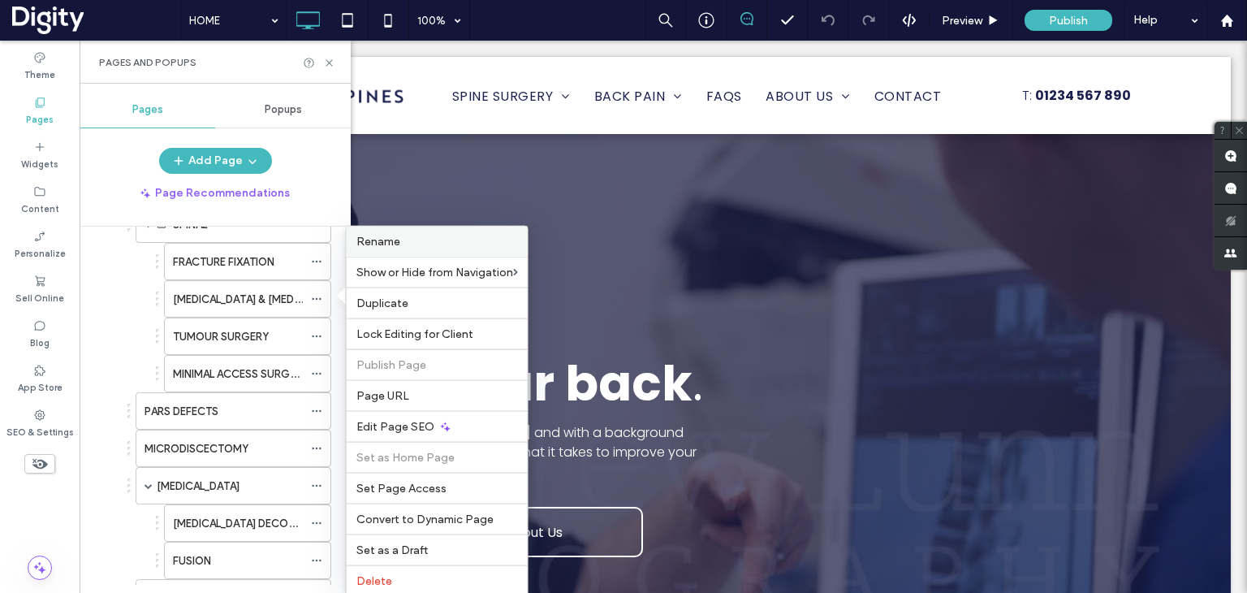
click at [372, 243] on span "Rename" at bounding box center [378, 242] width 44 height 14
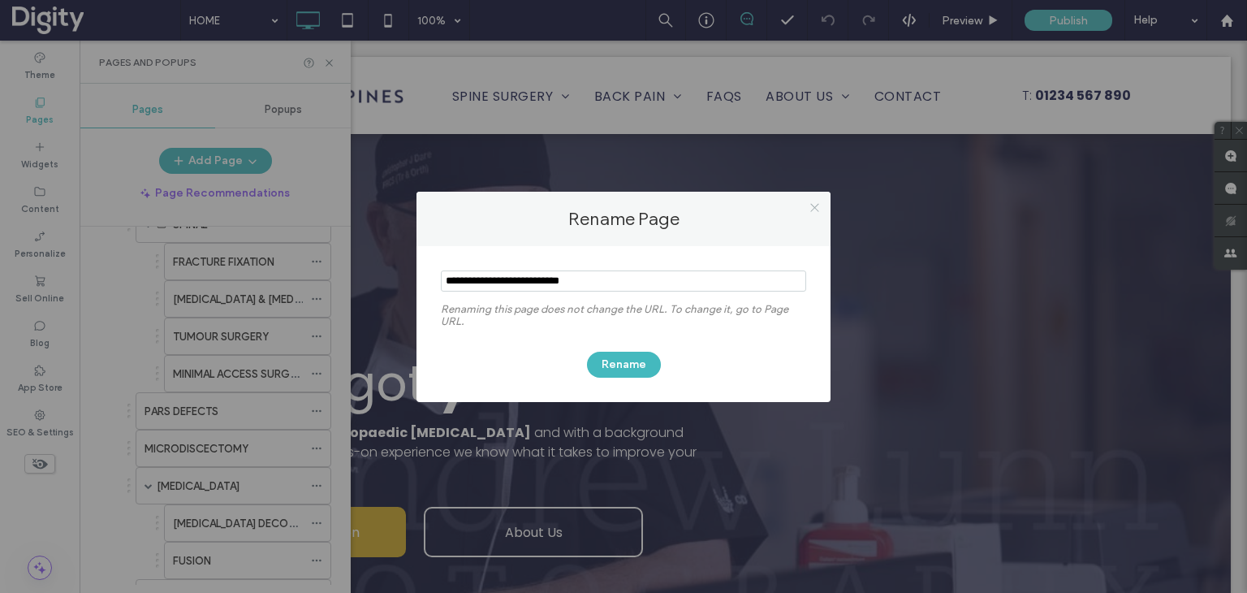
click at [813, 209] on icon at bounding box center [815, 207] width 12 height 12
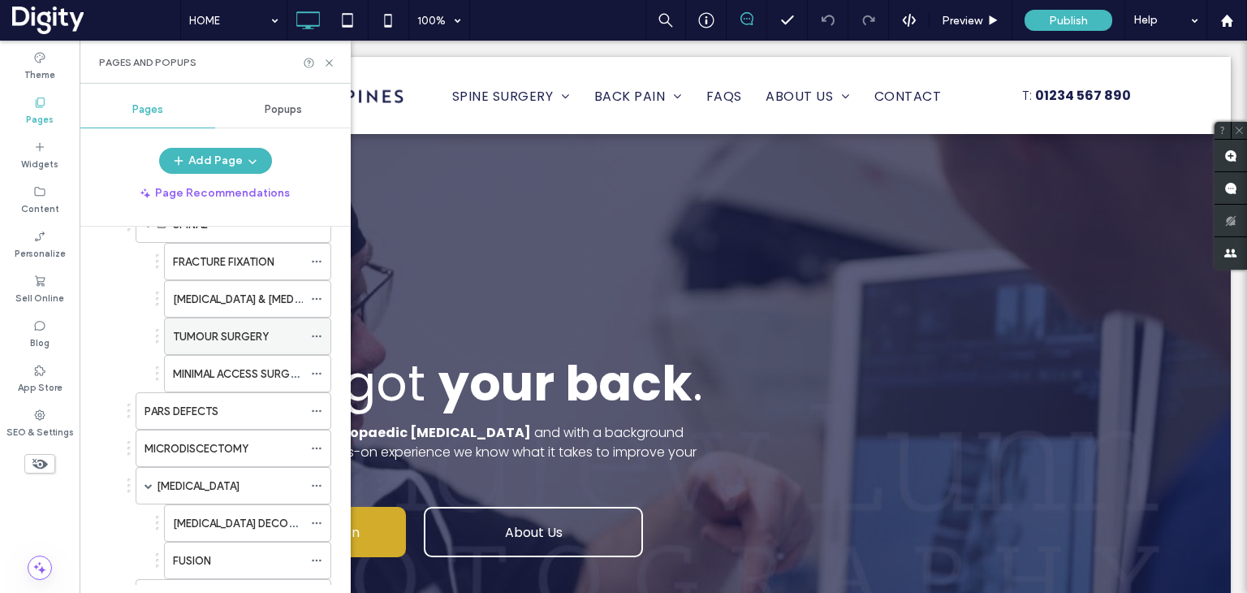
click at [317, 335] on icon at bounding box center [316, 335] width 11 height 11
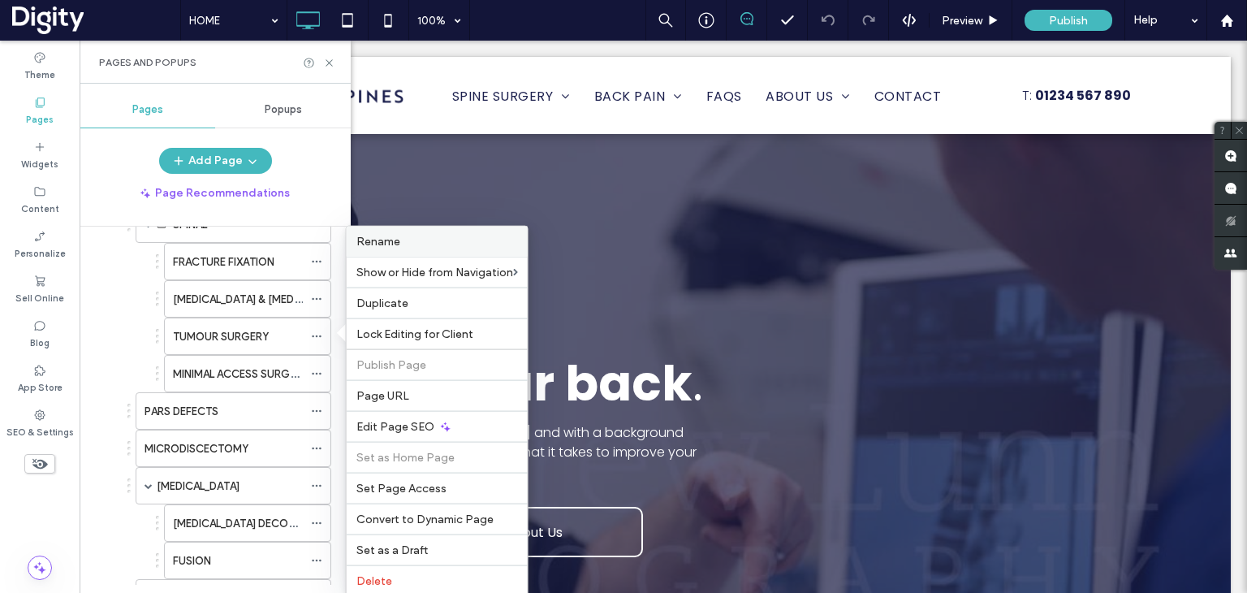
click at [407, 240] on label "Rename" at bounding box center [437, 242] width 162 height 14
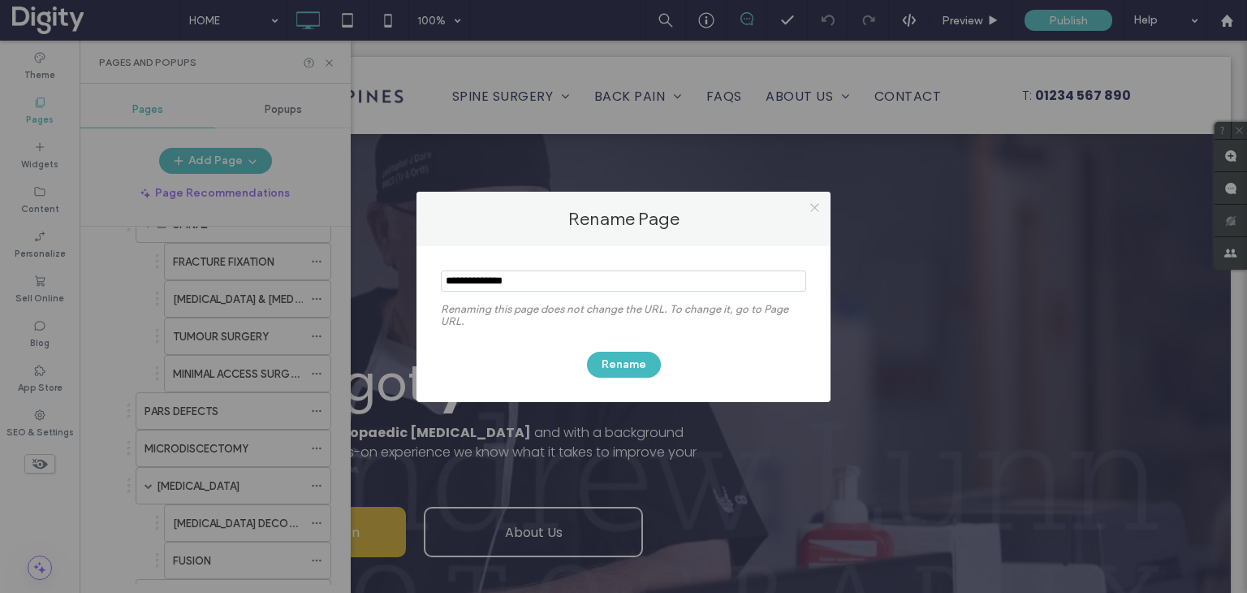
click at [812, 207] on icon at bounding box center [815, 207] width 12 height 12
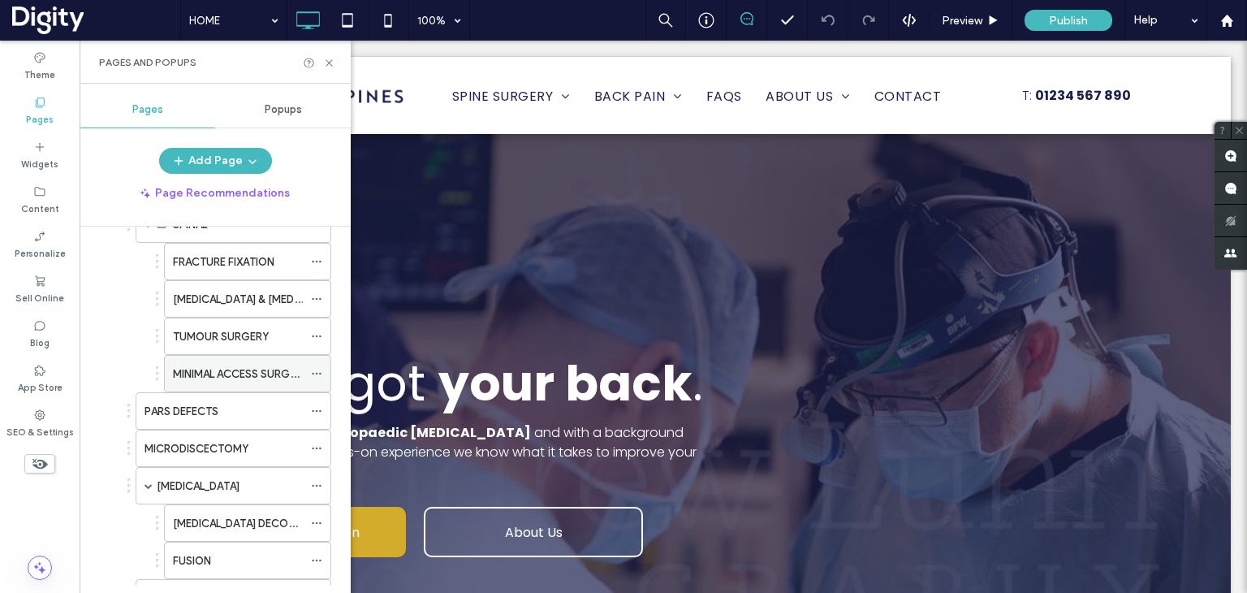
click at [313, 371] on icon at bounding box center [316, 373] width 11 height 11
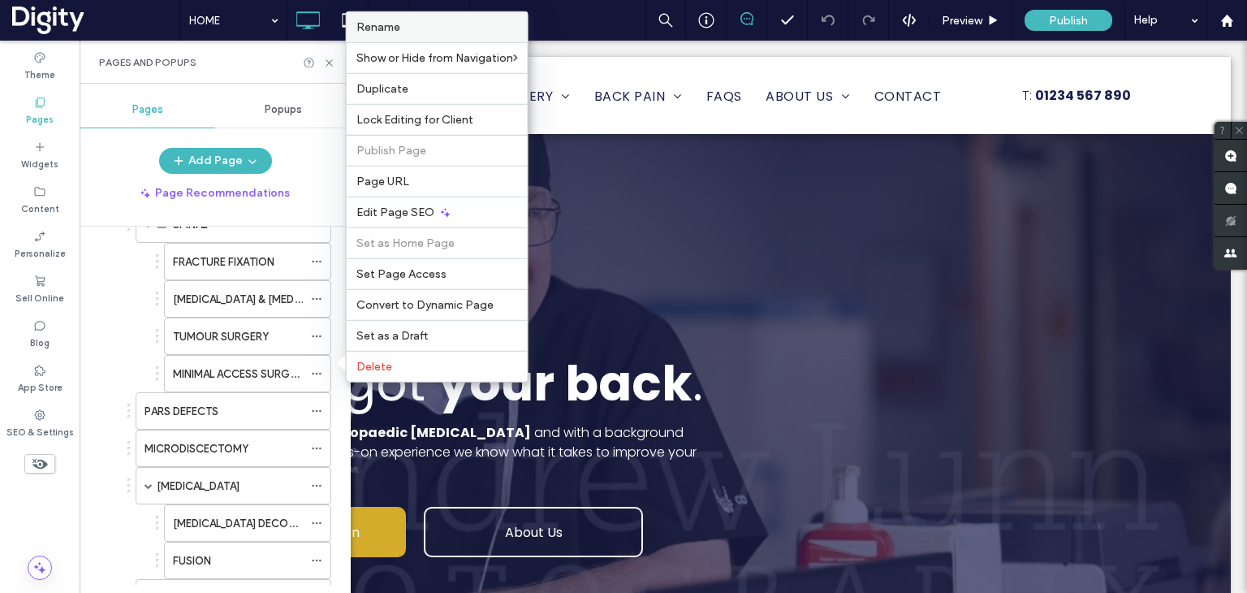
click at [412, 40] on div "Rename" at bounding box center [437, 27] width 181 height 30
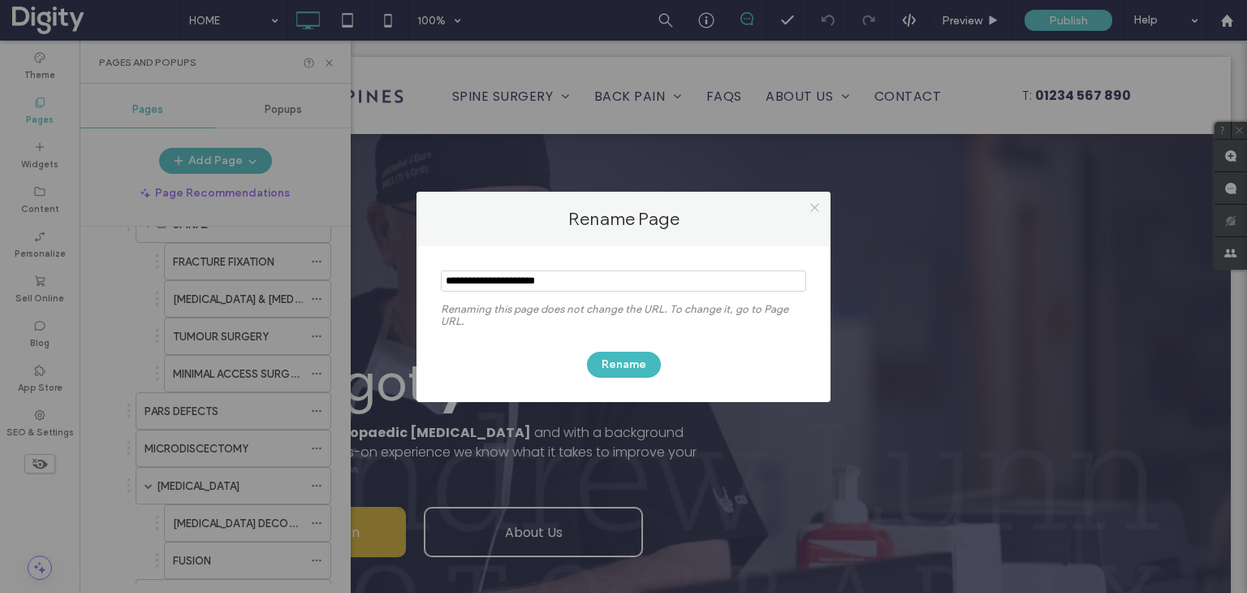
click at [818, 205] on icon at bounding box center [815, 207] width 12 height 12
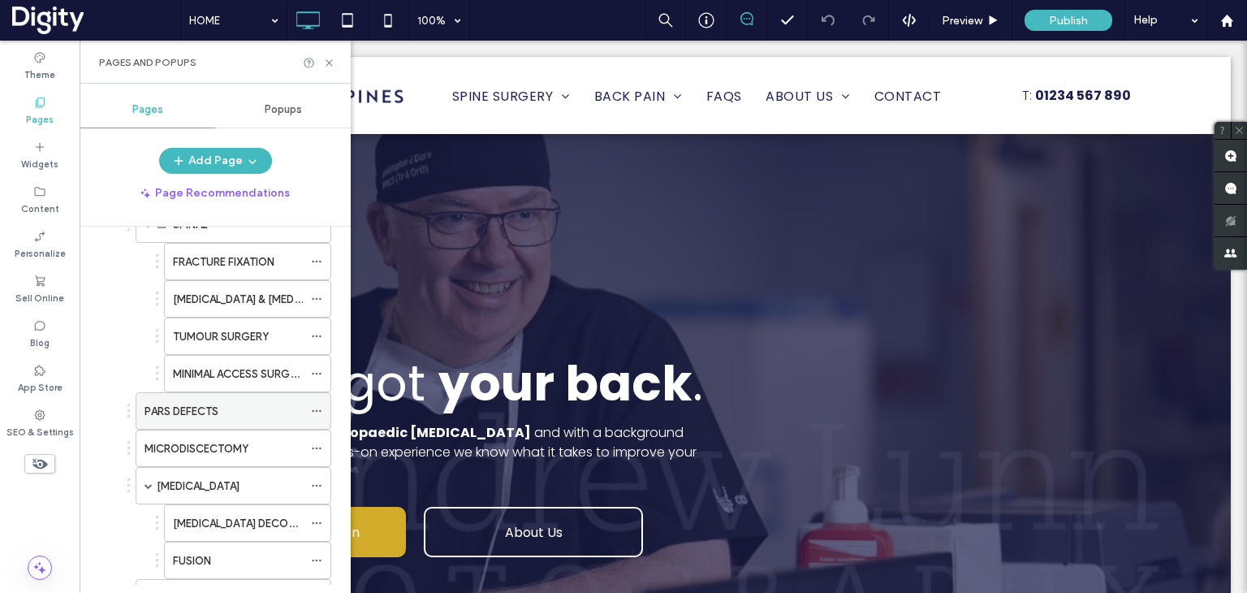
click at [320, 412] on icon at bounding box center [316, 410] width 11 height 11
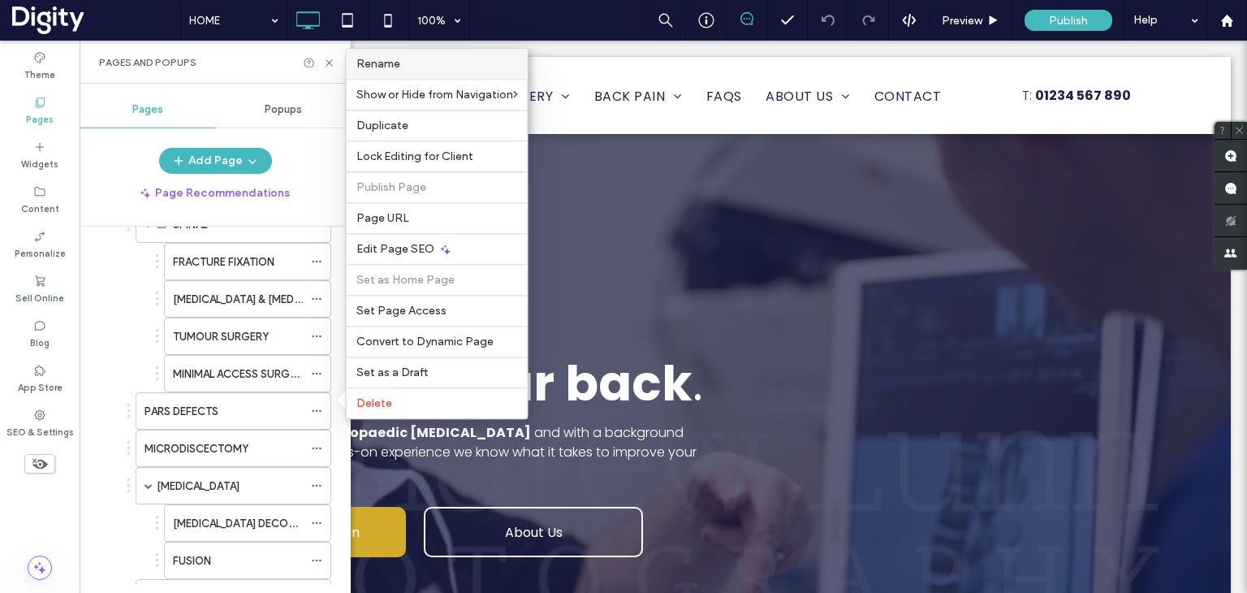
click at [418, 71] on label "Rename" at bounding box center [437, 64] width 162 height 14
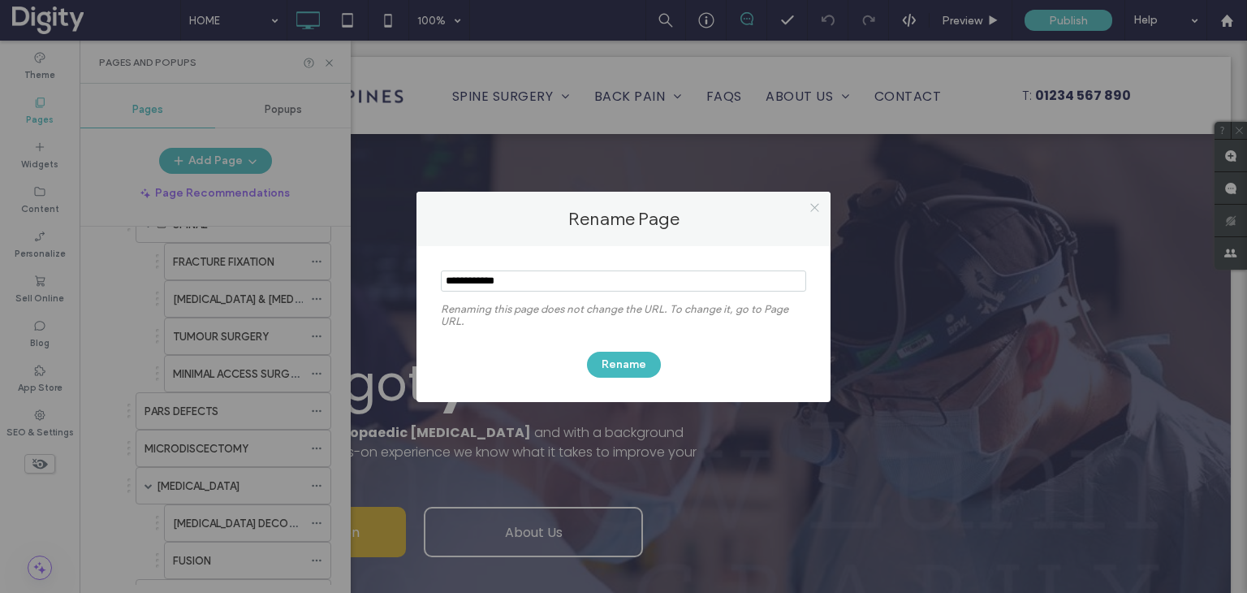
click at [812, 205] on icon at bounding box center [815, 207] width 12 height 12
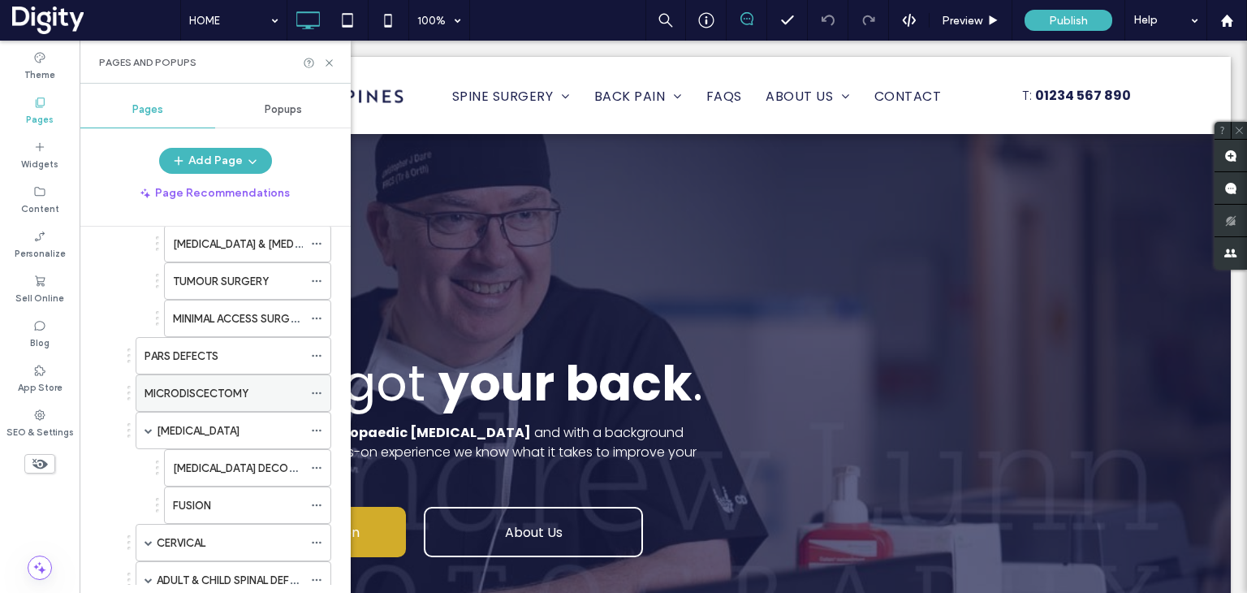
scroll to position [325, 0]
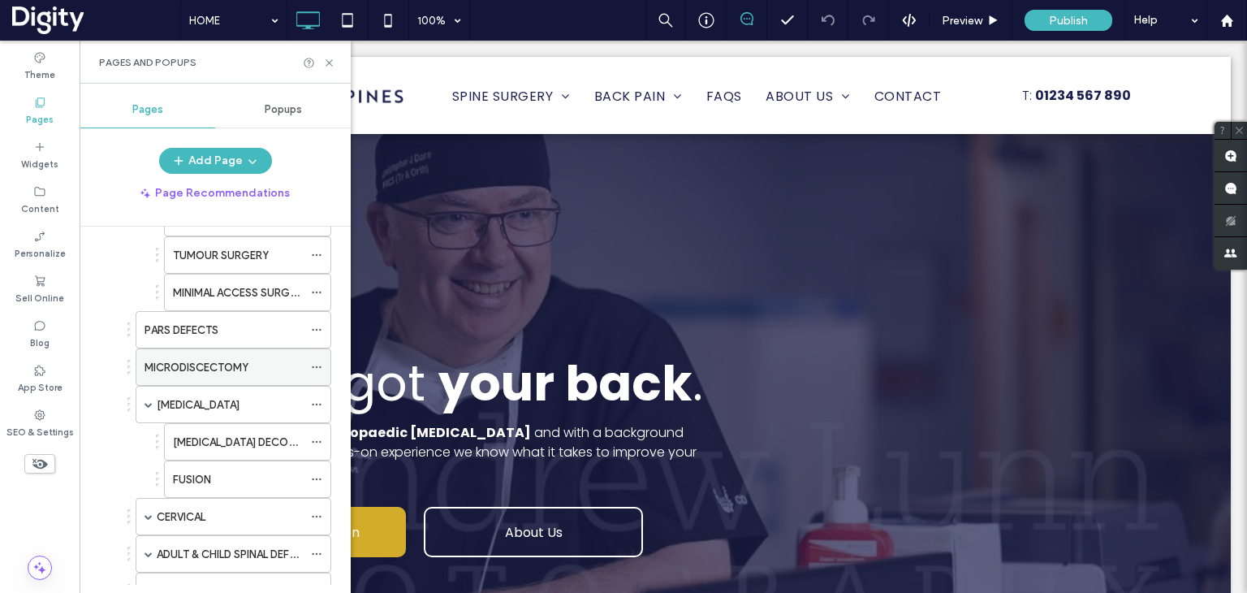
click at [321, 366] on use at bounding box center [316, 367] width 9 height 2
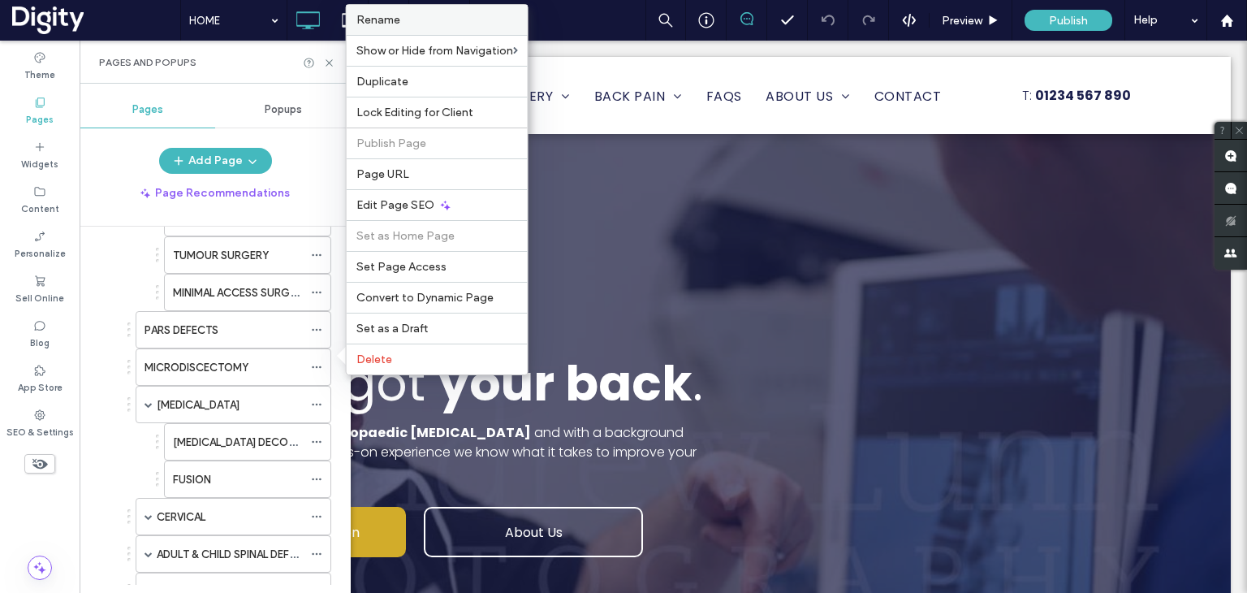
click at [405, 20] on label "Rename" at bounding box center [437, 20] width 162 height 14
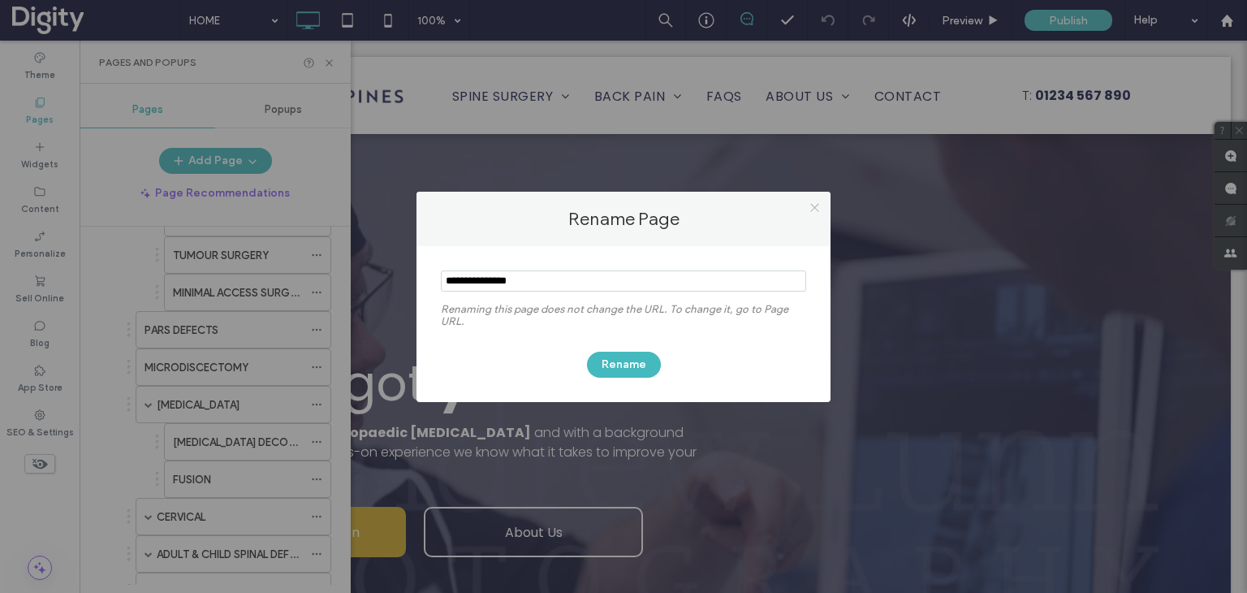
click at [812, 206] on icon at bounding box center [815, 207] width 12 height 12
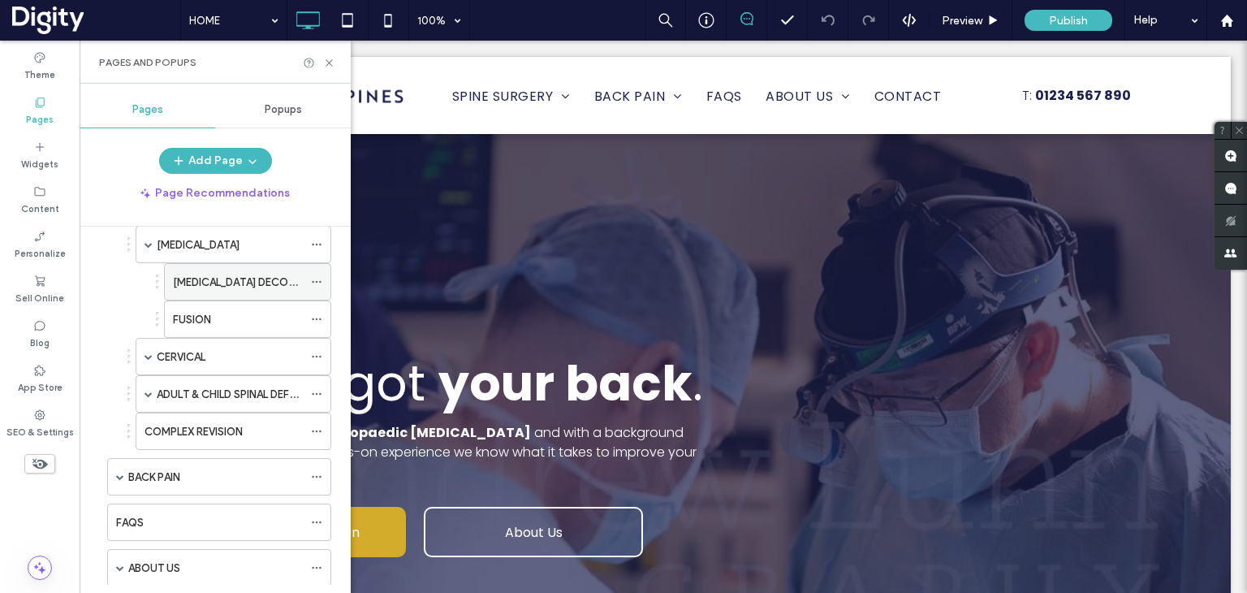
scroll to position [487, 0]
click at [313, 278] on use at bounding box center [316, 279] width 9 height 2
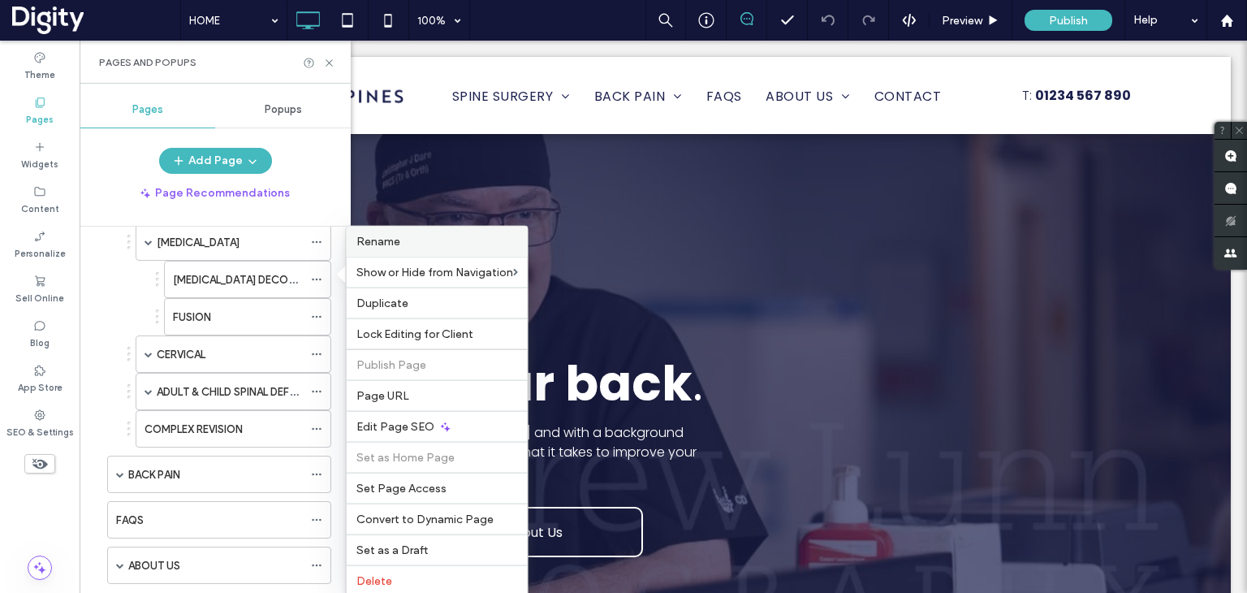
click at [404, 244] on label "Rename" at bounding box center [437, 242] width 162 height 14
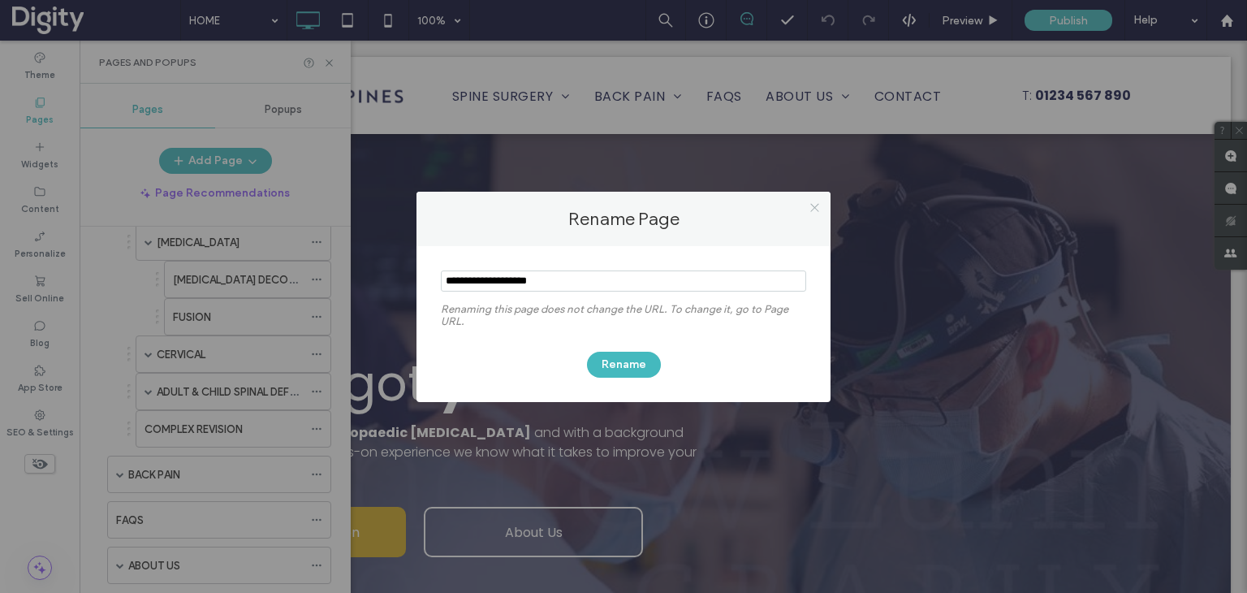
click at [819, 204] on icon at bounding box center [815, 207] width 12 height 12
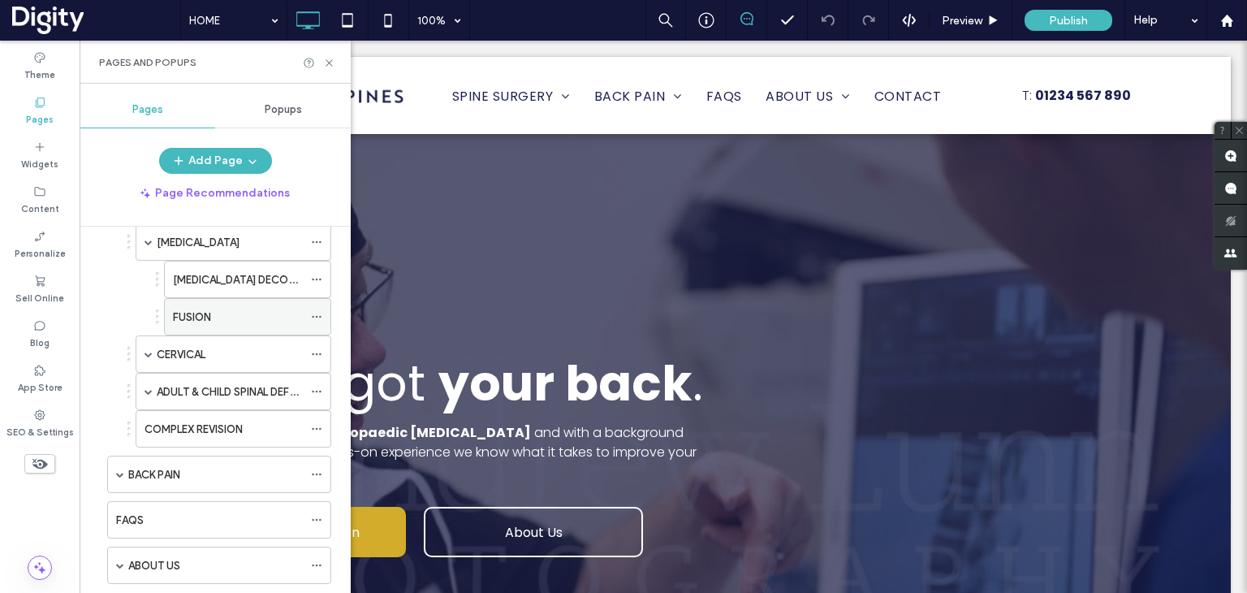
click at [315, 313] on icon at bounding box center [316, 316] width 11 height 11
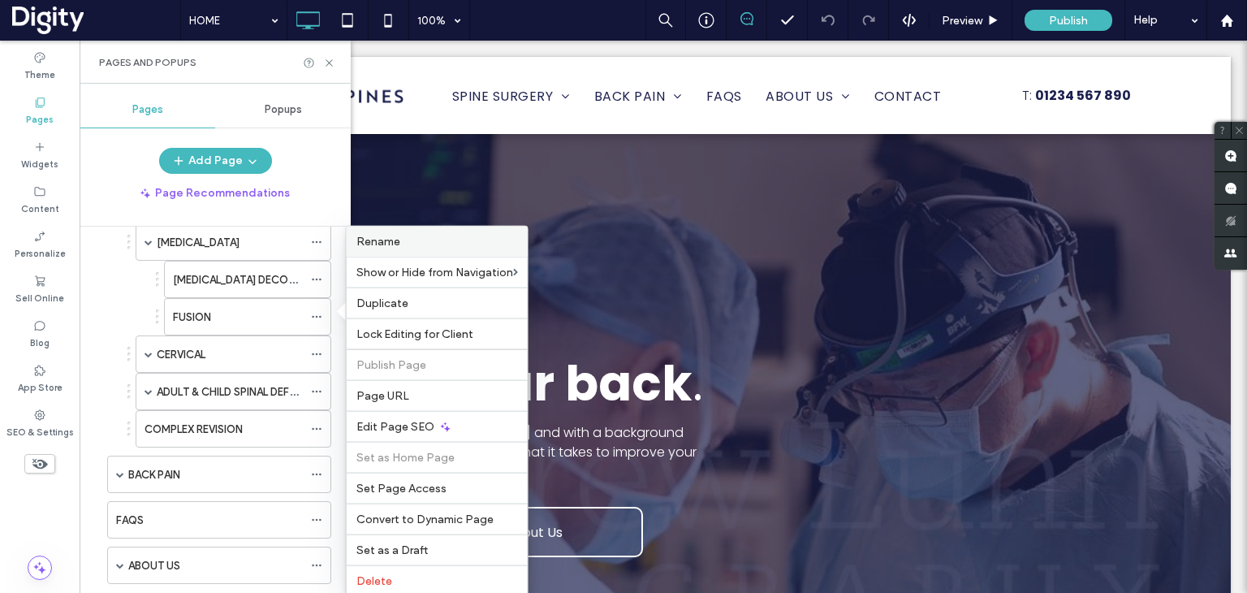
click at [403, 240] on label "Rename" at bounding box center [437, 242] width 162 height 14
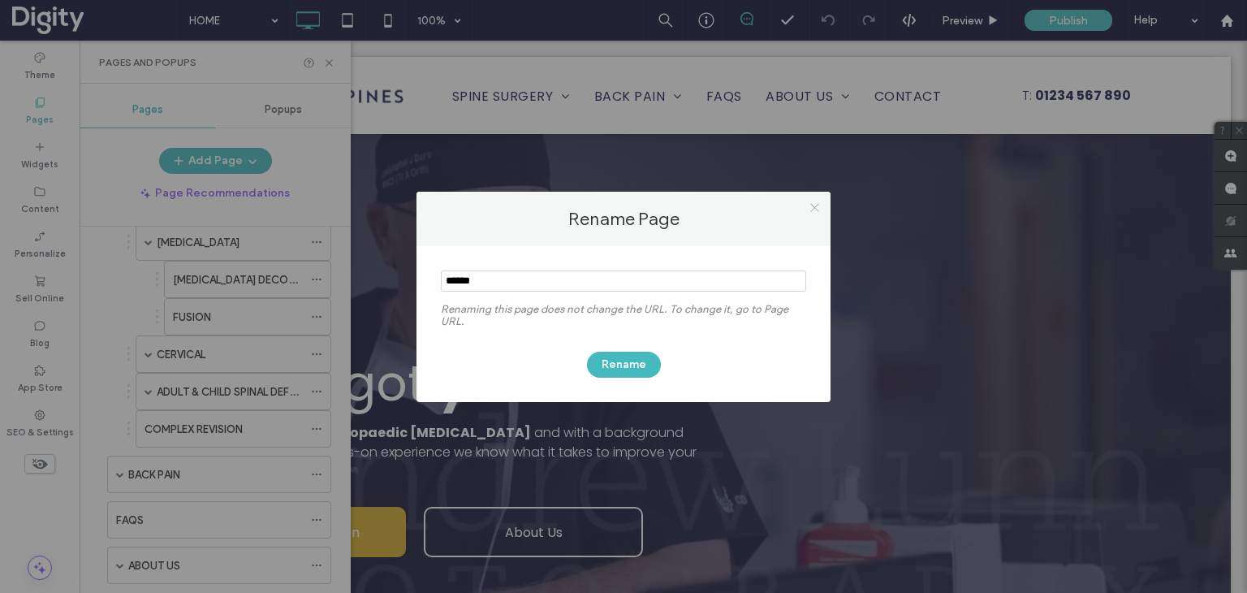
click at [810, 208] on icon at bounding box center [815, 207] width 12 height 12
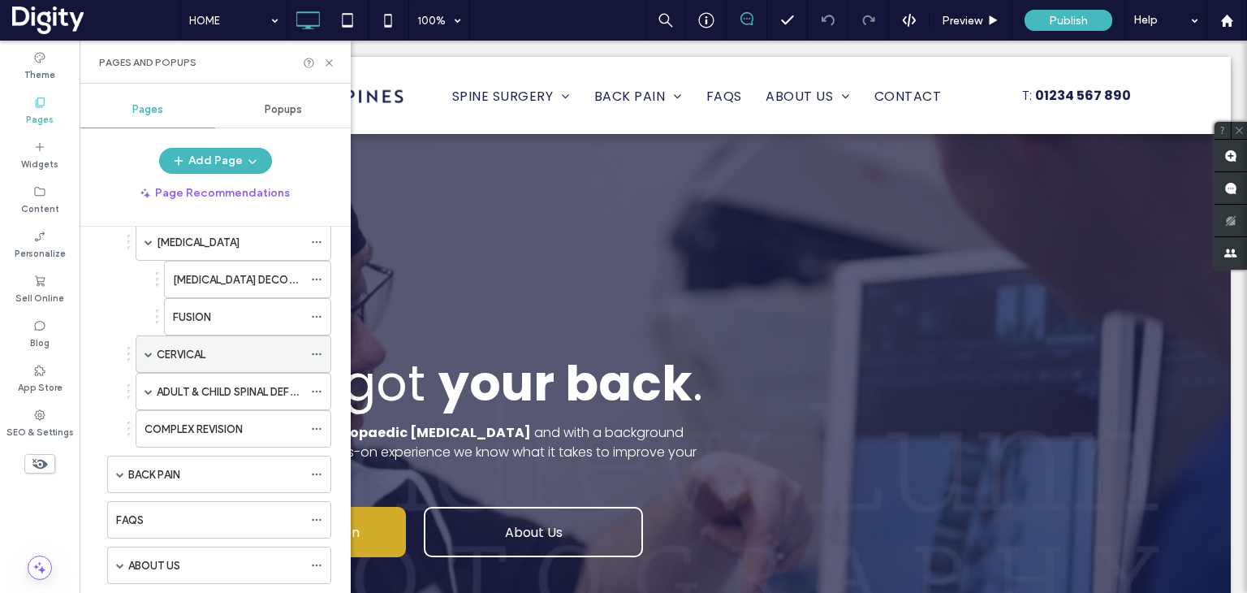
click at [146, 350] on span at bounding box center [149, 354] width 8 height 8
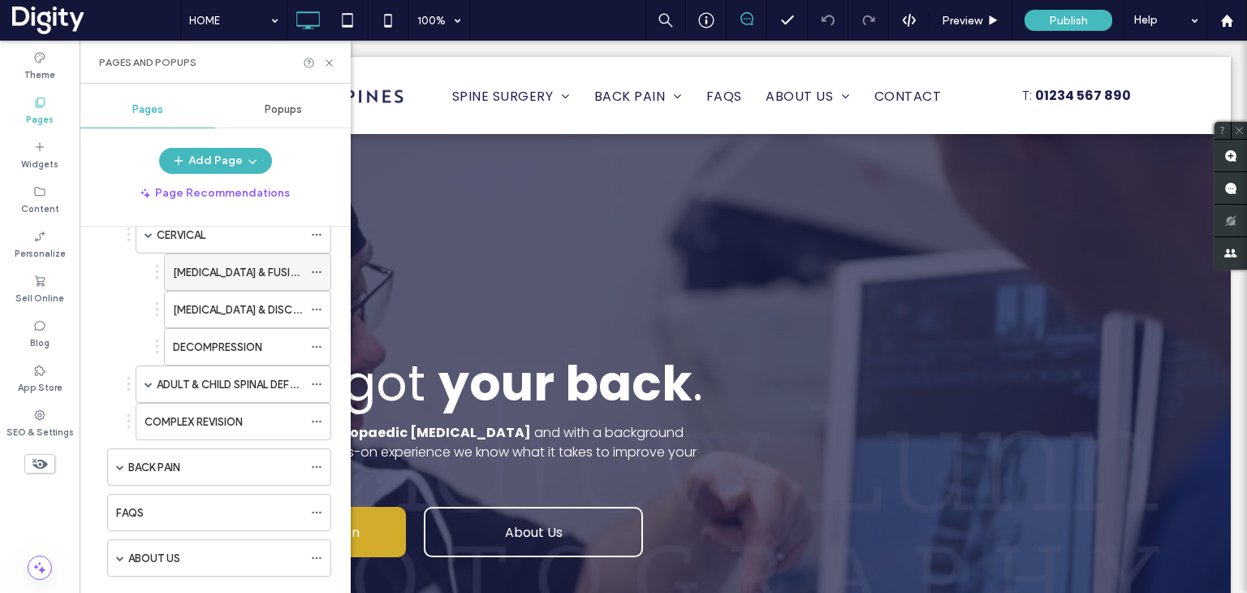
scroll to position [568, 0]
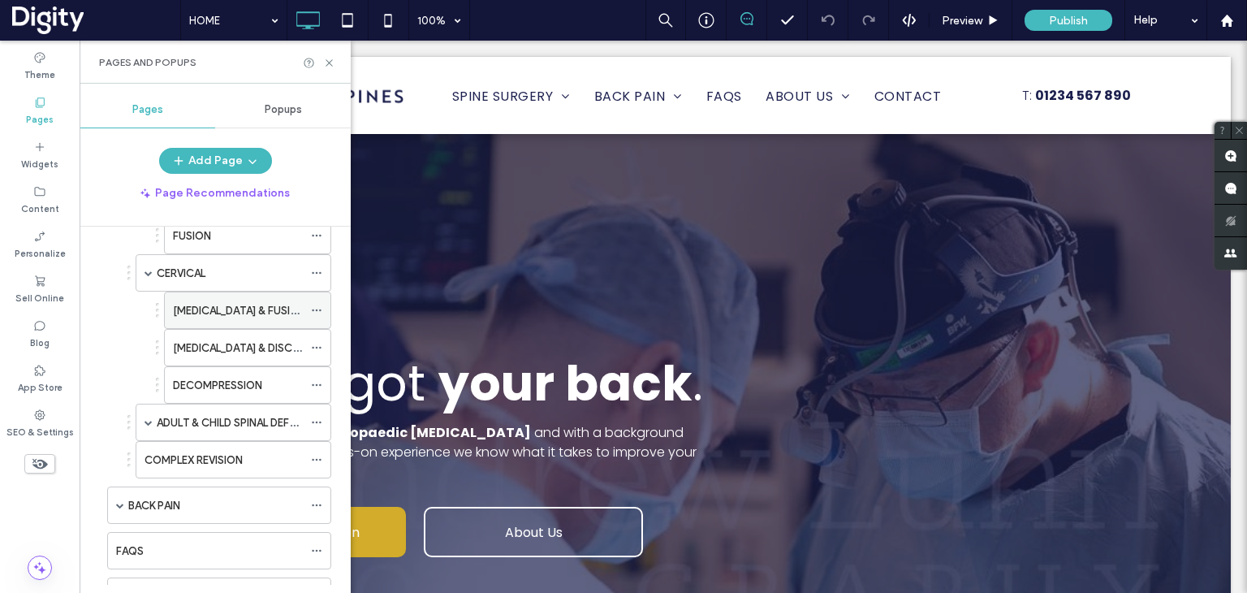
click at [322, 304] on icon at bounding box center [316, 309] width 11 height 11
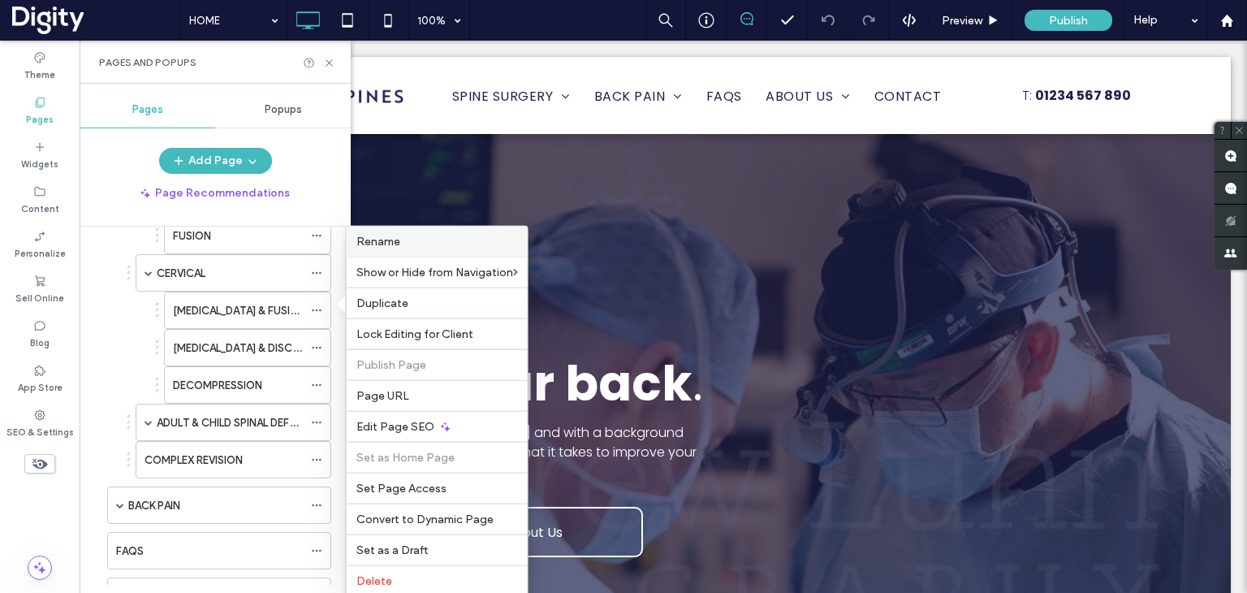
click at [393, 242] on span "Rename" at bounding box center [378, 242] width 44 height 14
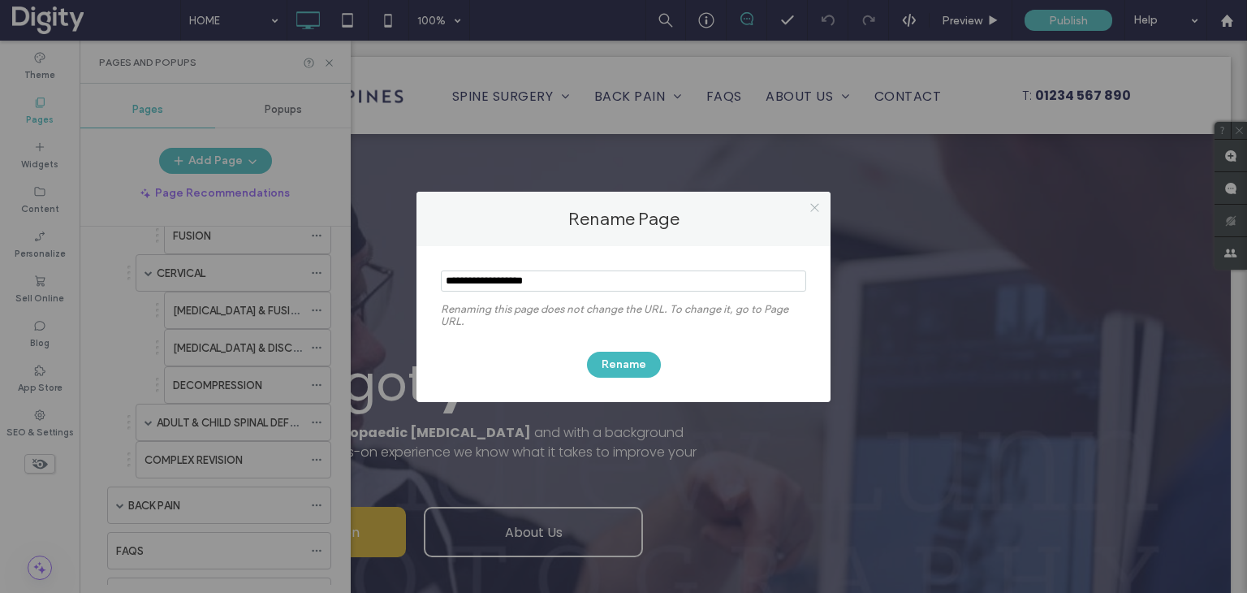
click at [813, 210] on icon at bounding box center [815, 207] width 12 height 12
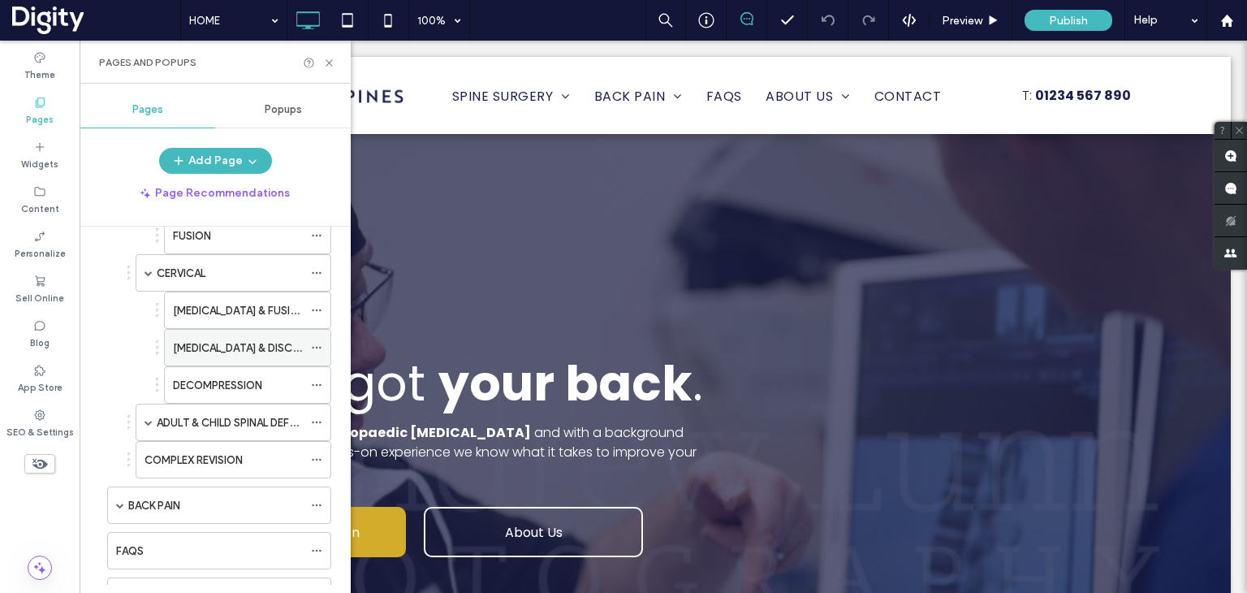
click at [321, 343] on icon at bounding box center [316, 347] width 11 height 11
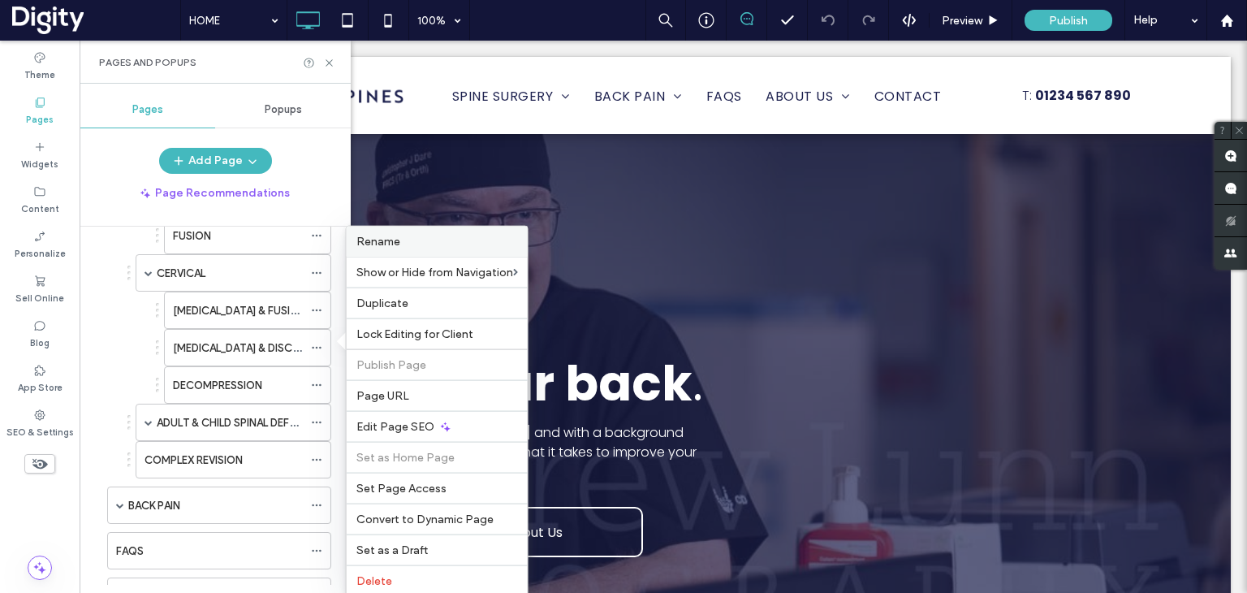
click at [399, 235] on label "Rename" at bounding box center [437, 242] width 162 height 14
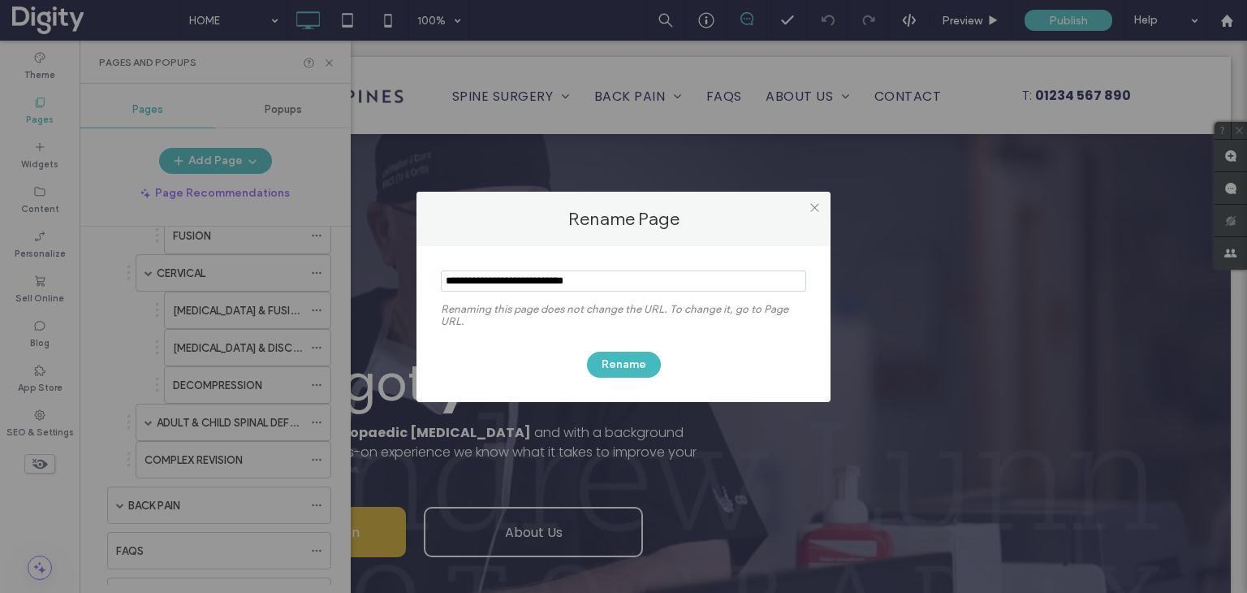
drag, startPoint x: 819, startPoint y: 208, endPoint x: 801, endPoint y: 198, distance: 21.1
click at [815, 205] on icon at bounding box center [815, 207] width 12 height 12
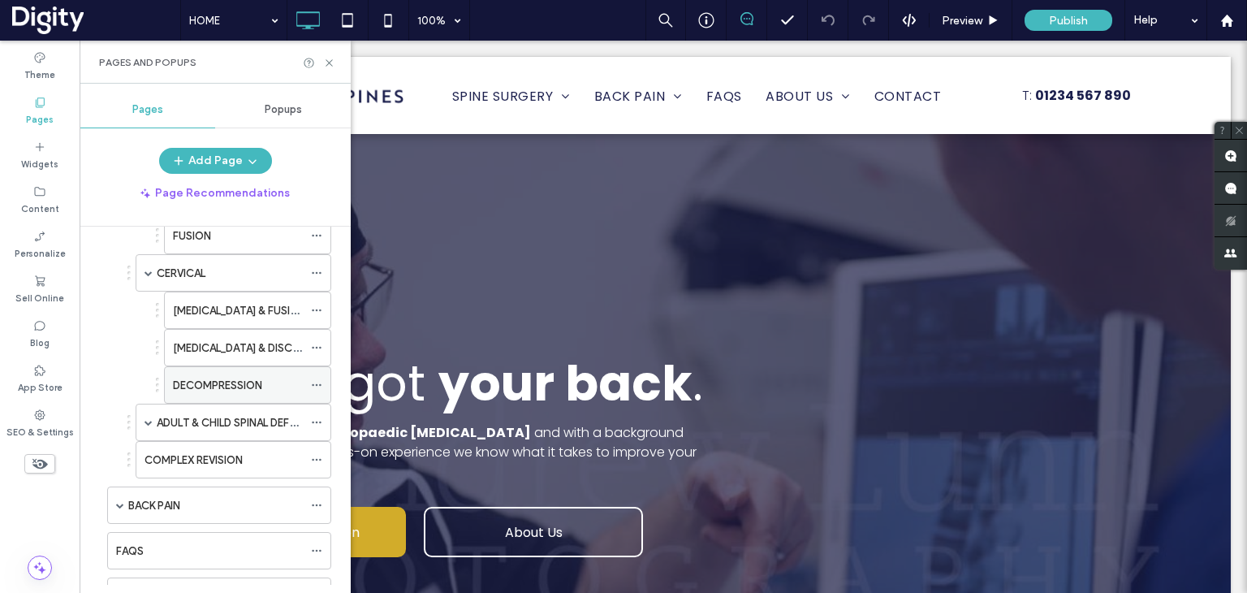
click at [320, 383] on icon at bounding box center [316, 384] width 11 height 11
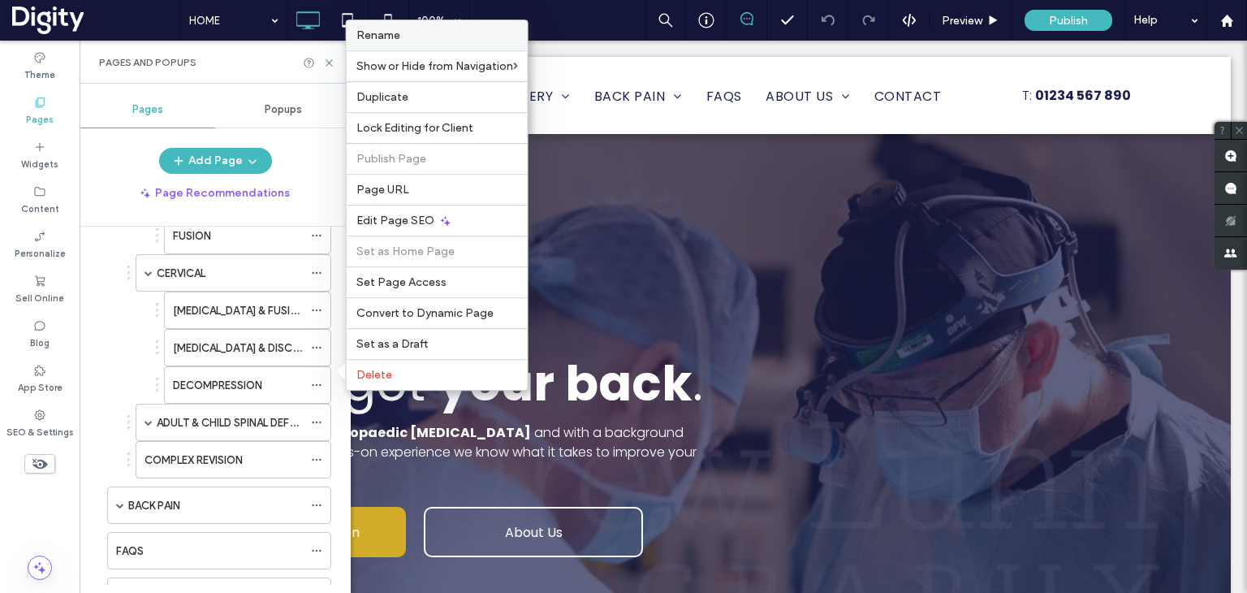
click at [398, 37] on span "Rename" at bounding box center [378, 35] width 44 height 14
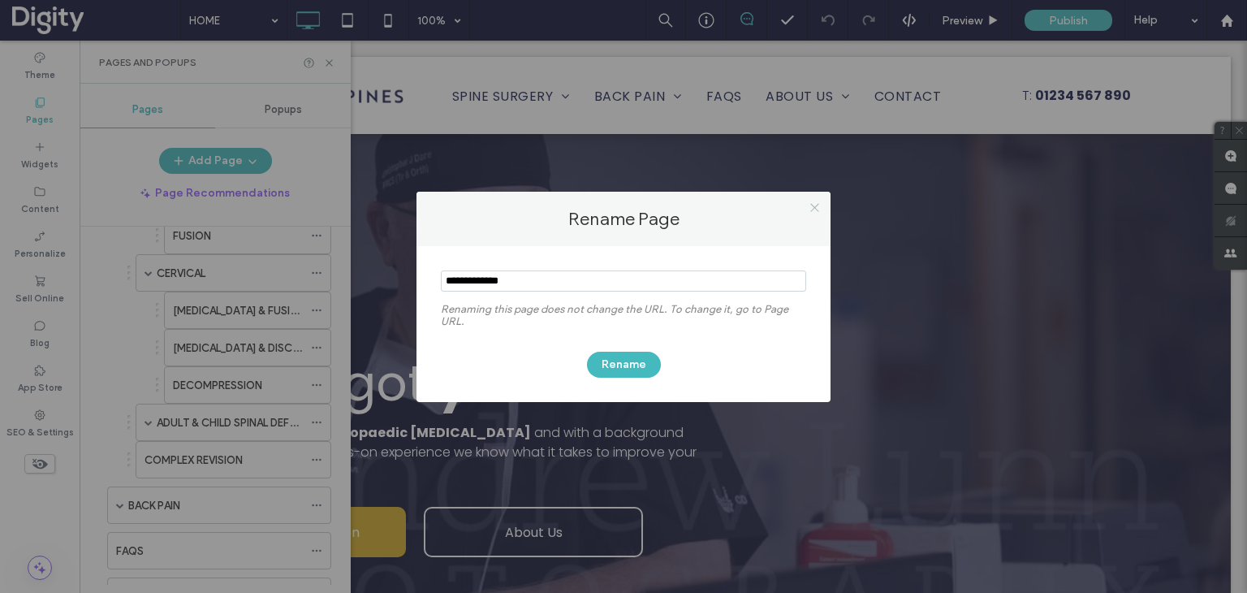
click at [814, 206] on use at bounding box center [814, 208] width 8 height 8
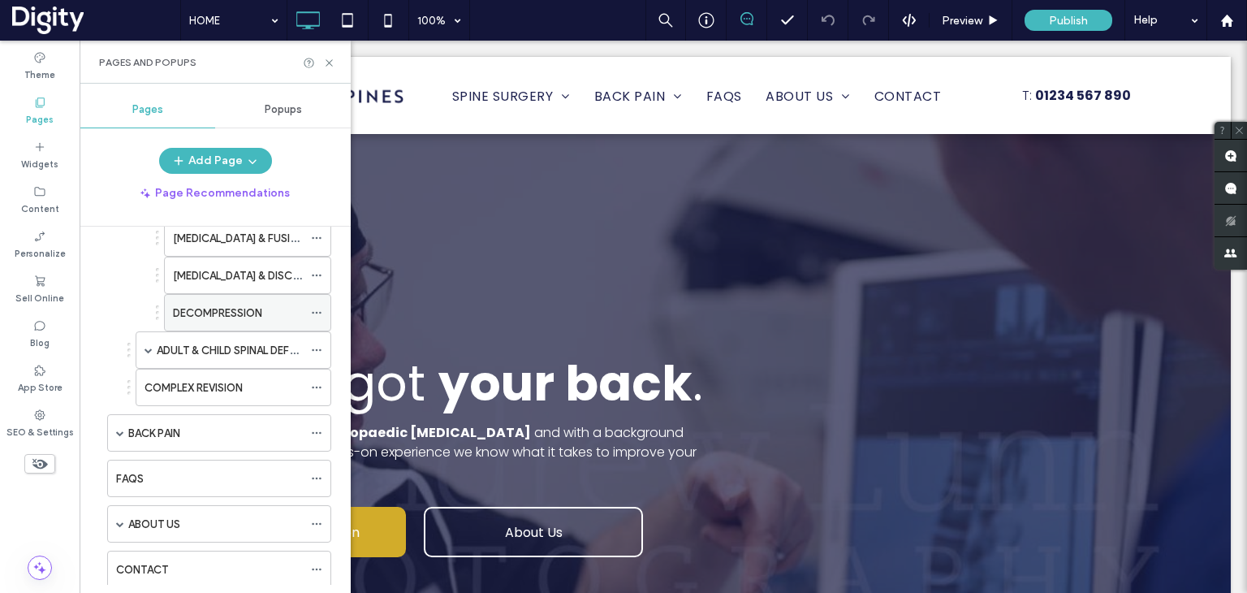
scroll to position [650, 0]
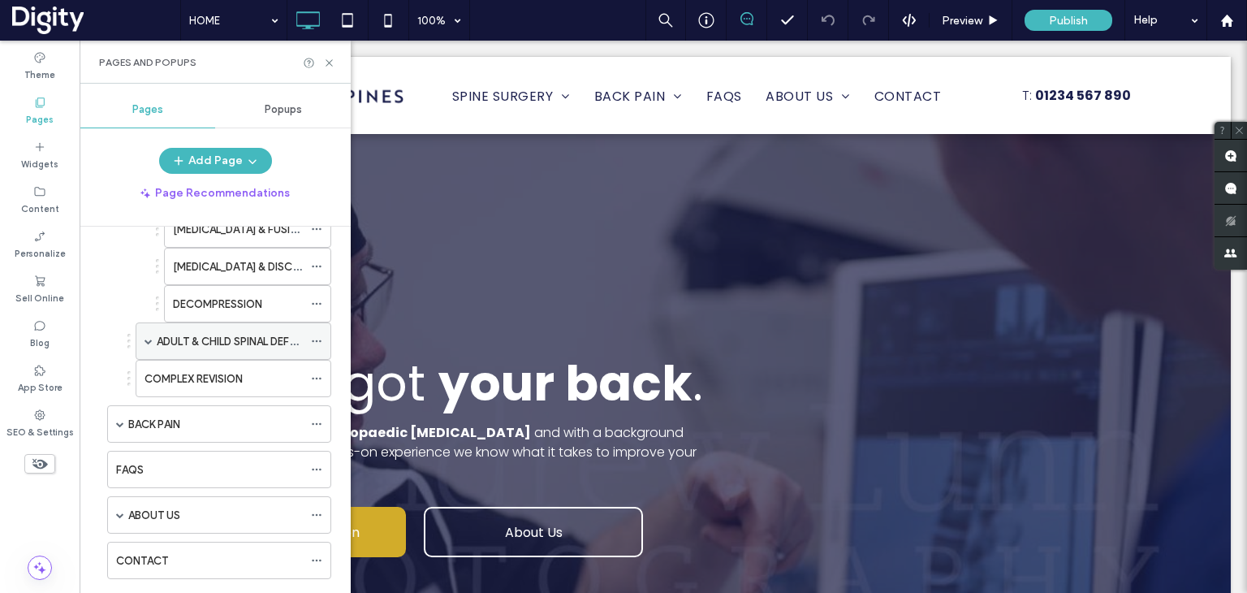
click at [145, 337] on span at bounding box center [149, 341] width 8 height 8
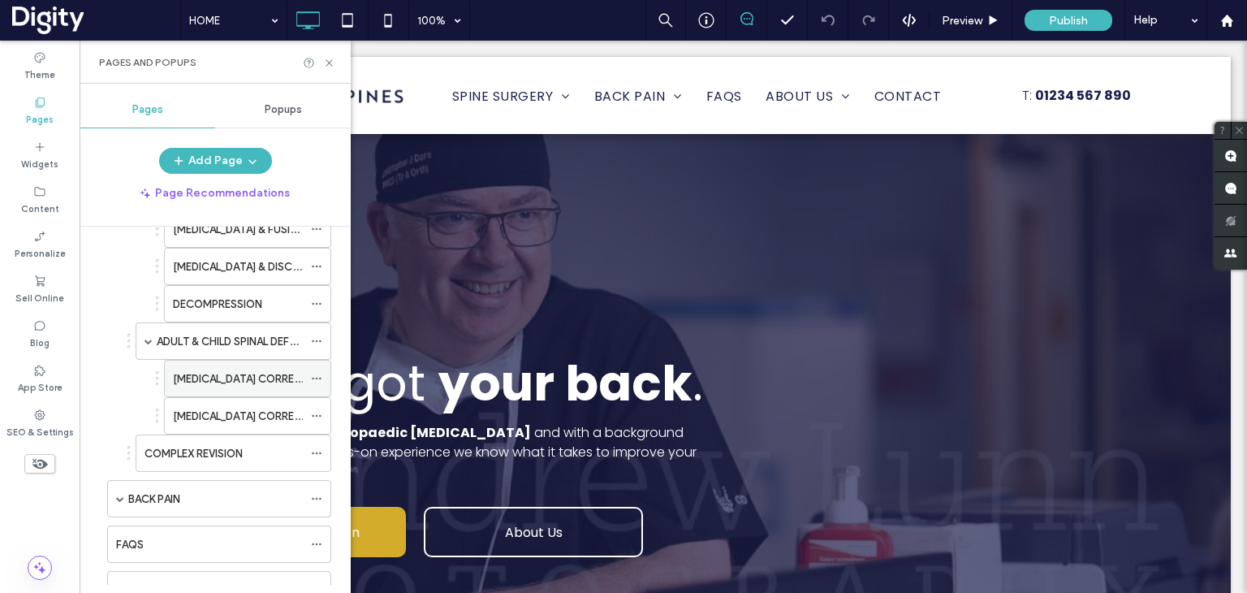
click at [313, 373] on icon at bounding box center [316, 378] width 11 height 11
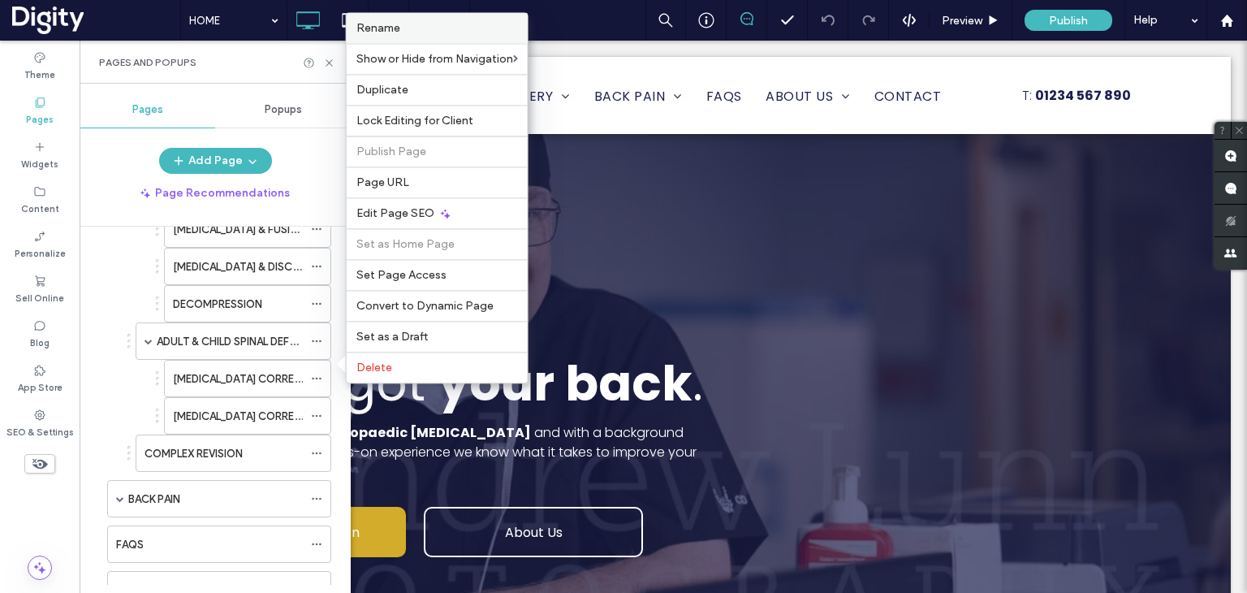
click at [398, 30] on span "Rename" at bounding box center [378, 28] width 44 height 14
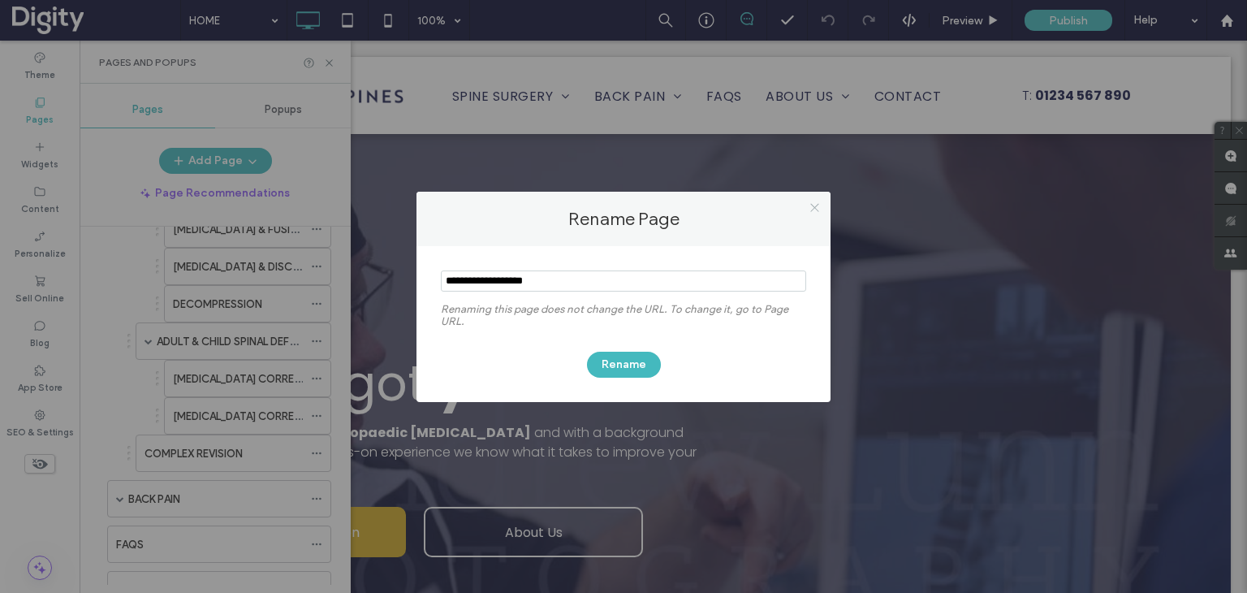
click at [812, 206] on icon at bounding box center [815, 207] width 12 height 12
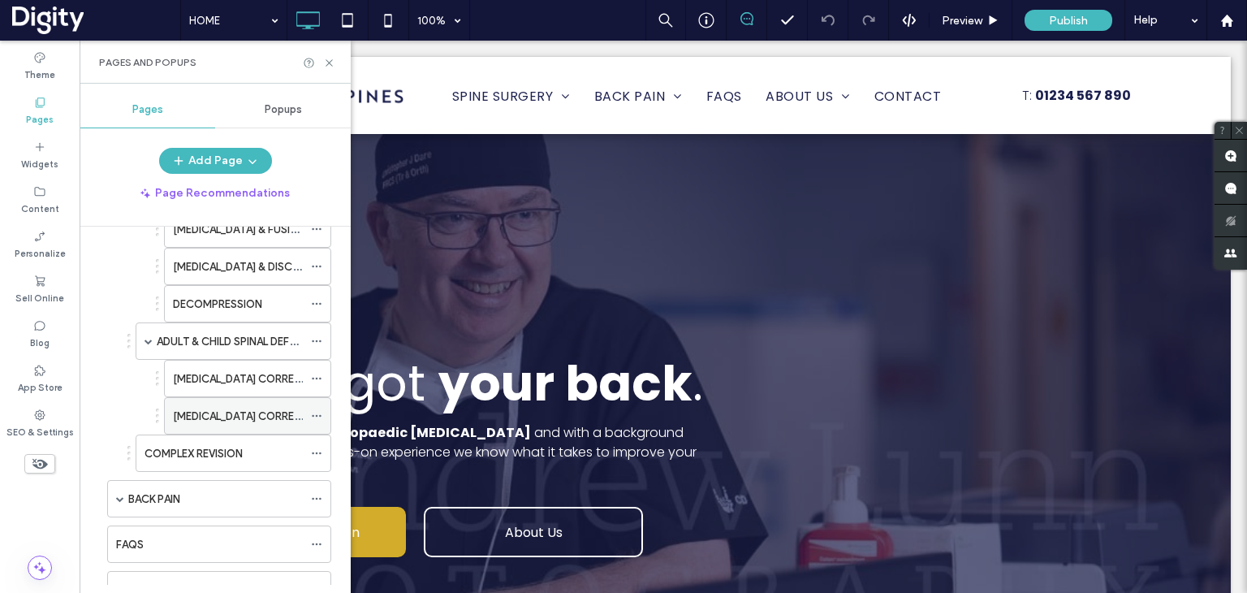
click at [319, 412] on icon at bounding box center [316, 415] width 11 height 11
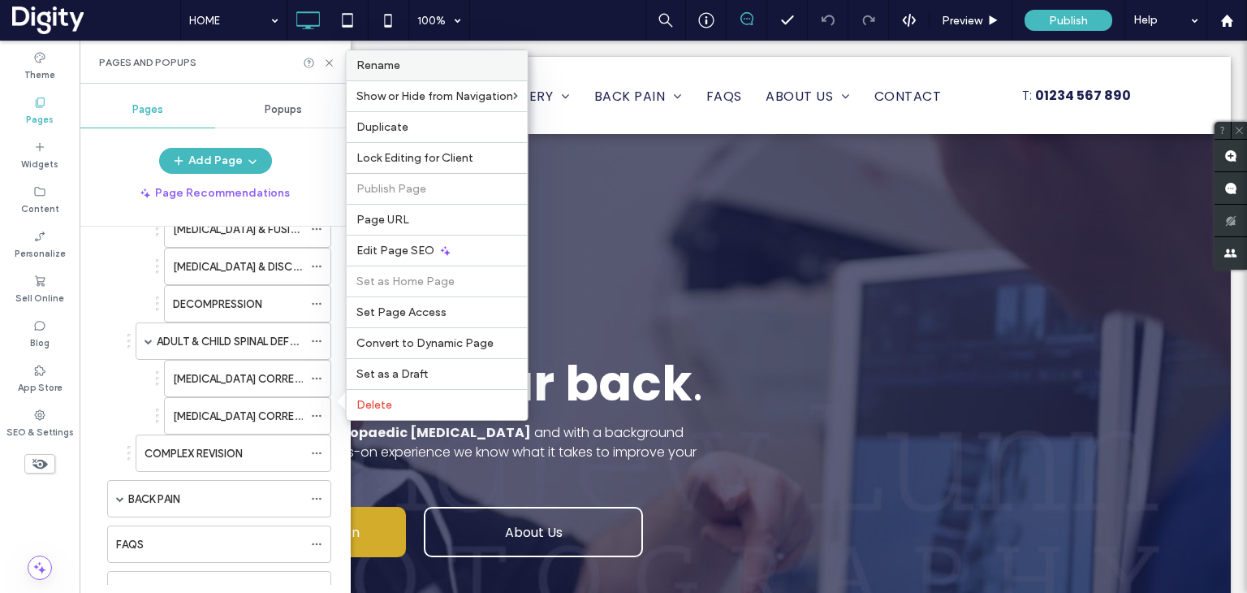
click at [393, 66] on span "Rename" at bounding box center [378, 65] width 44 height 14
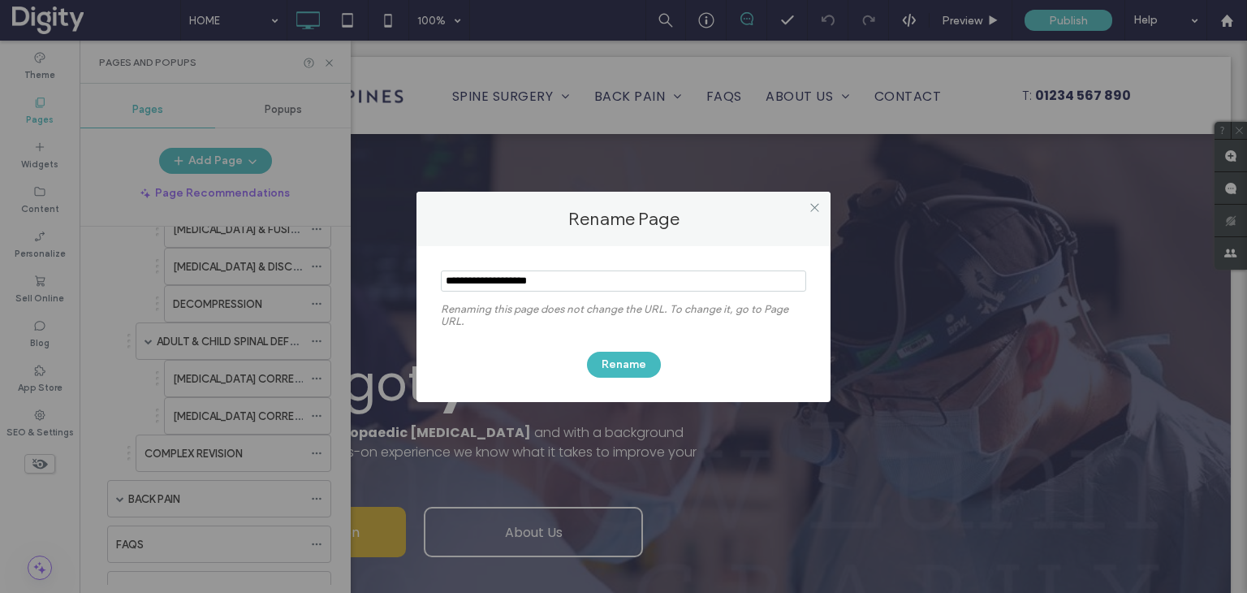
drag, startPoint x: 809, startPoint y: 209, endPoint x: 782, endPoint y: 179, distance: 40.8
click at [810, 208] on icon at bounding box center [815, 207] width 12 height 12
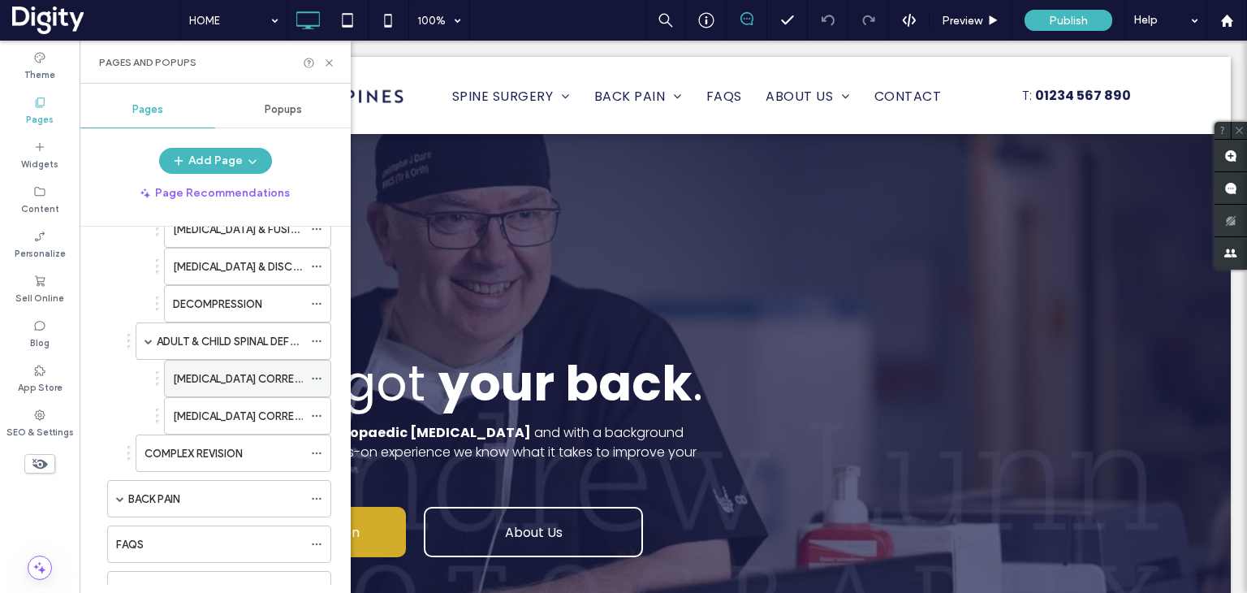
scroll to position [731, 0]
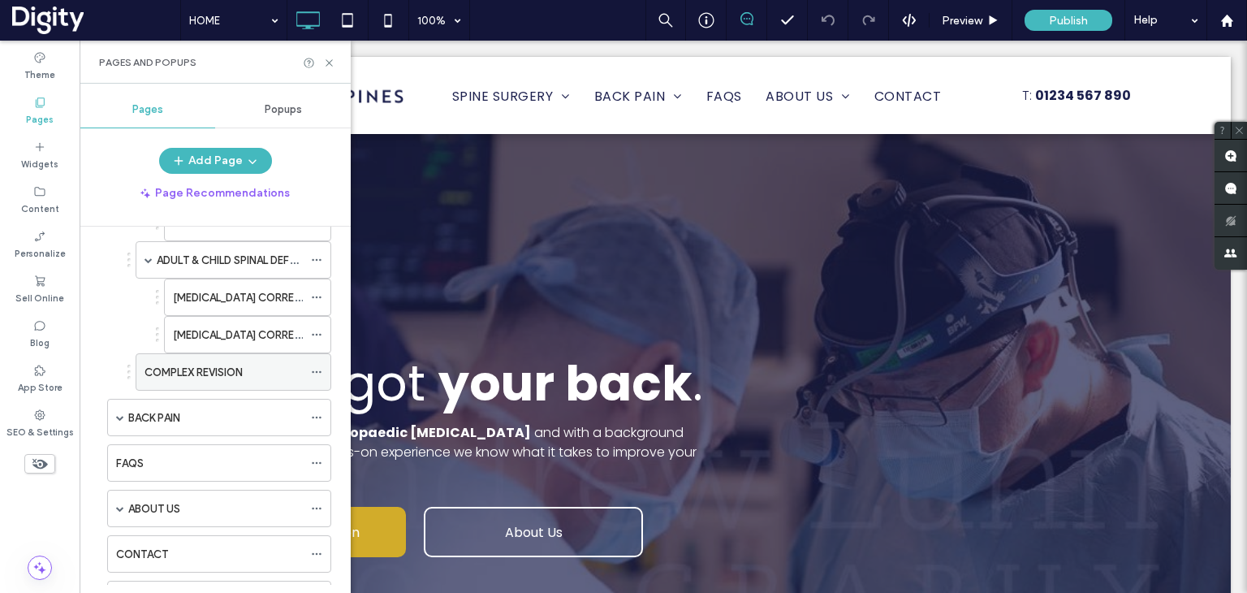
click at [317, 371] on use at bounding box center [316, 372] width 9 height 2
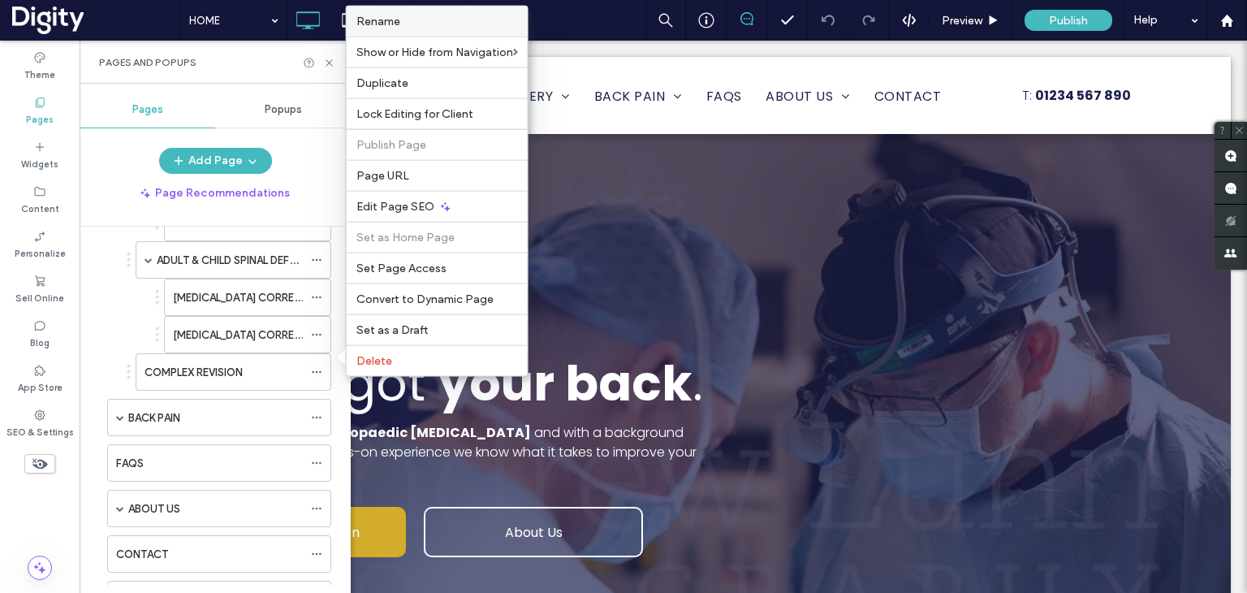
click at [382, 20] on span "Rename" at bounding box center [378, 22] width 44 height 14
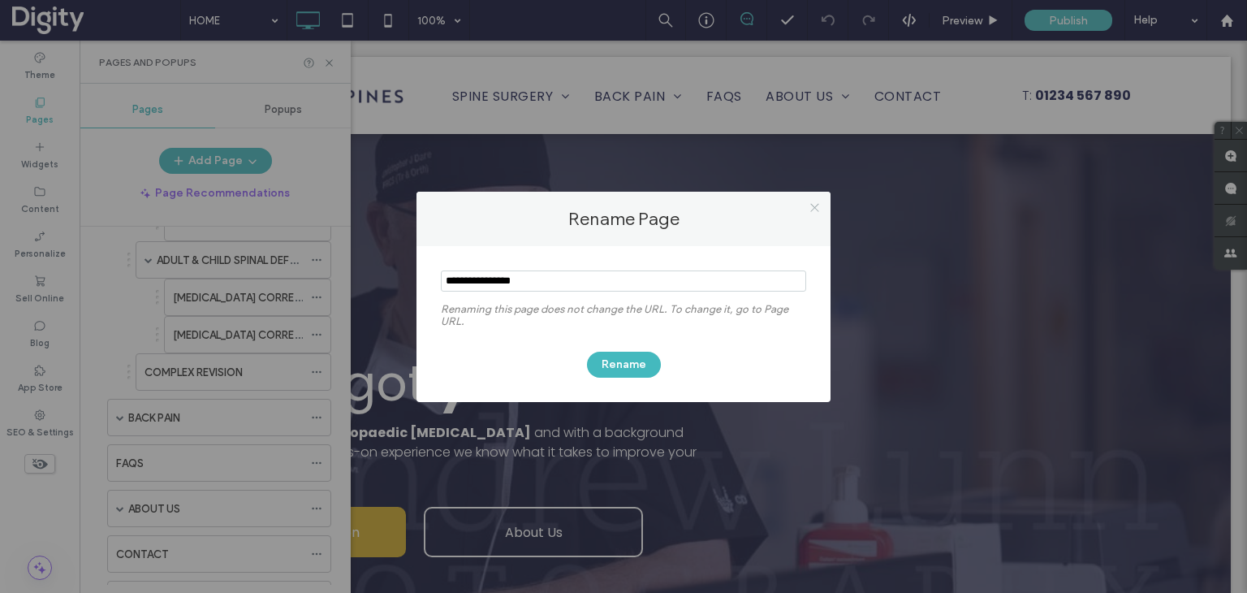
click at [819, 209] on icon at bounding box center [815, 207] width 12 height 12
